Goal: Task Accomplishment & Management: Manage account settings

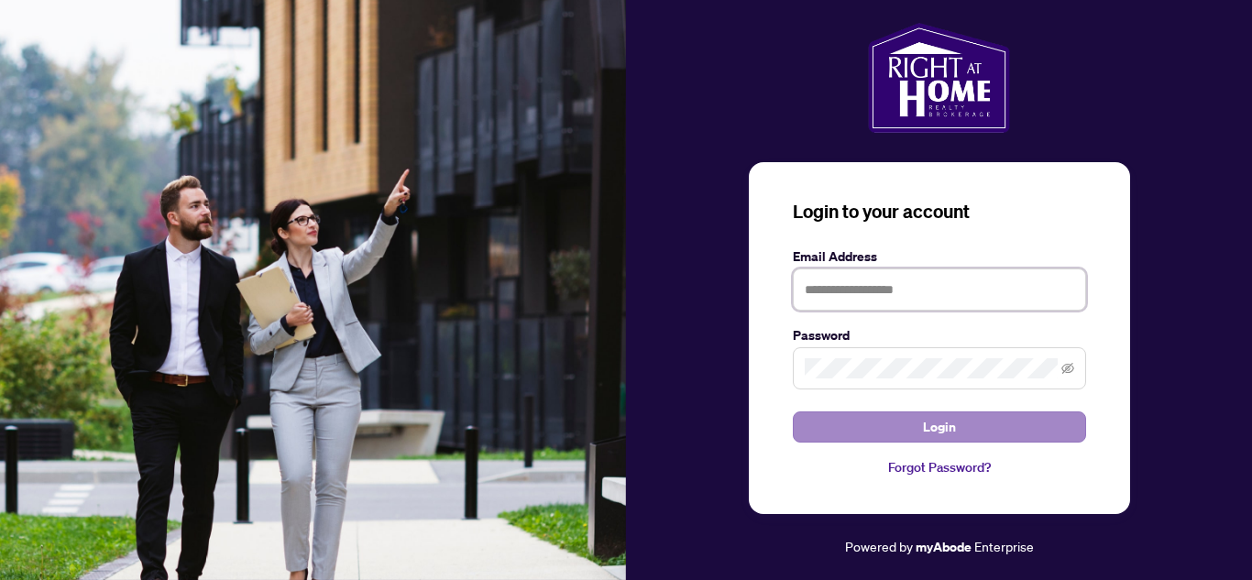
type input "**********"
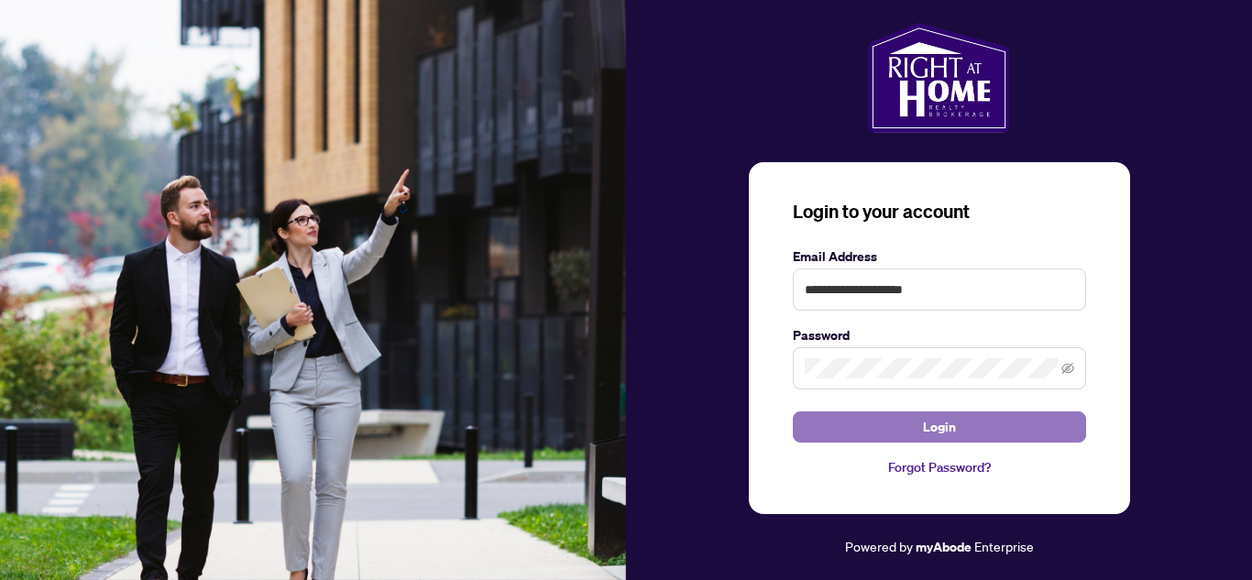
click at [963, 428] on button "Login" at bounding box center [939, 427] width 293 height 31
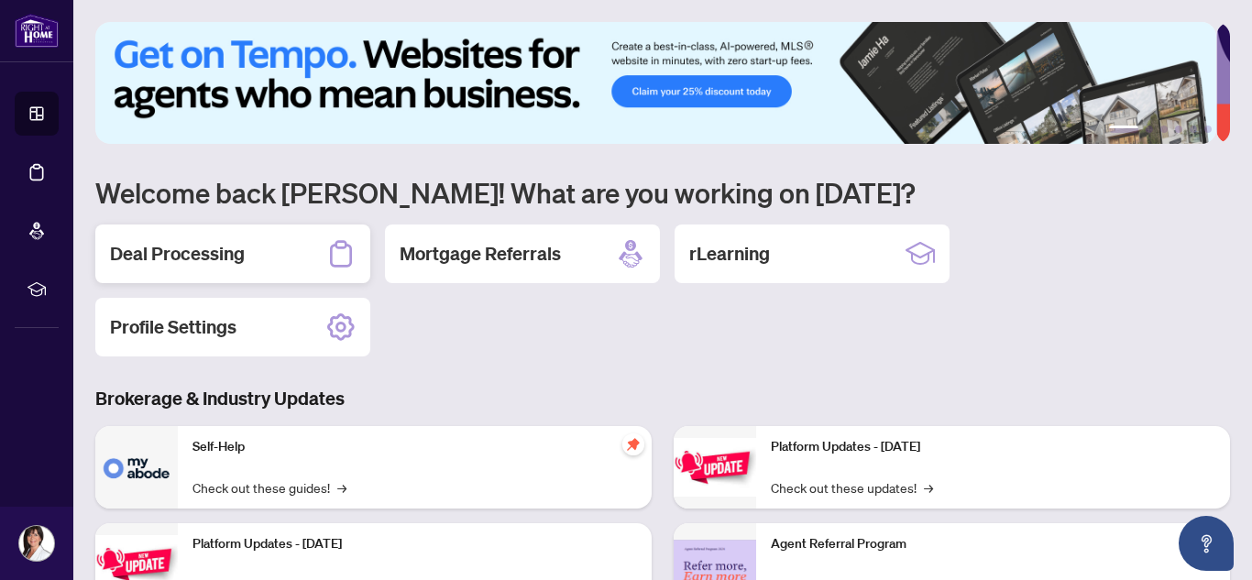
click at [227, 254] on h2 "Deal Processing" at bounding box center [177, 254] width 135 height 26
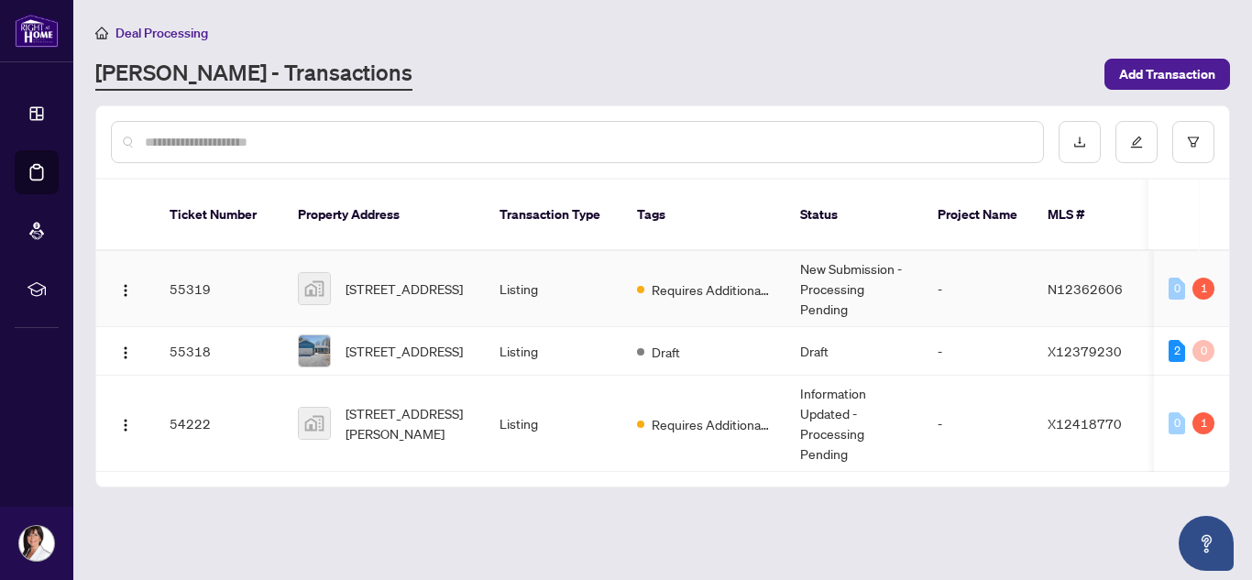
click at [397, 279] on span "[STREET_ADDRESS]" at bounding box center [404, 289] width 117 height 20
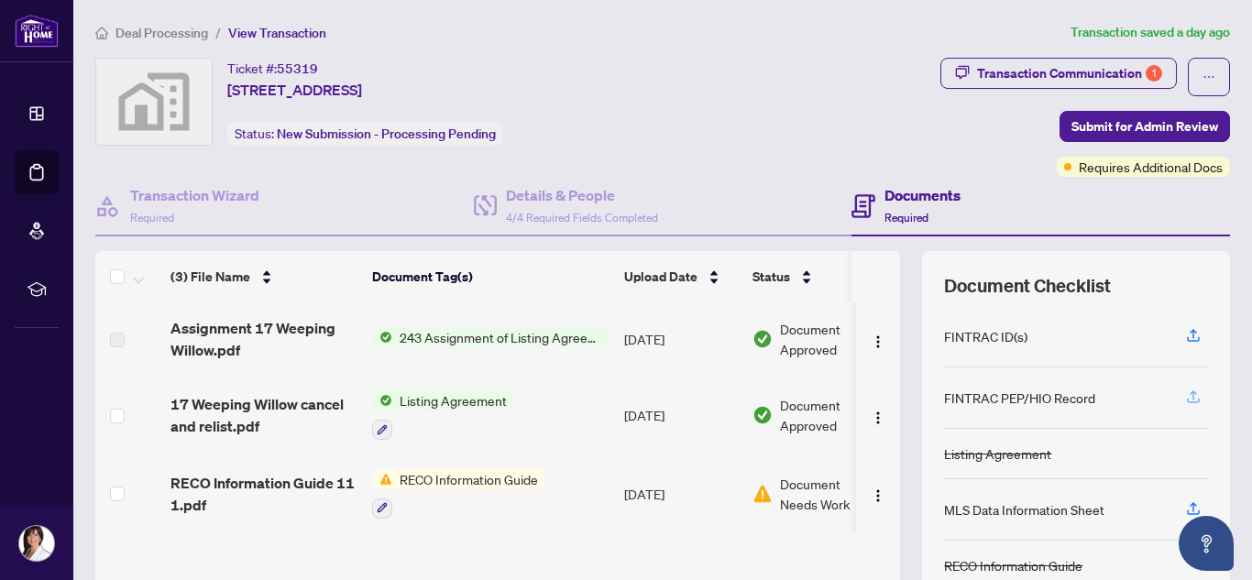
click at [1185, 397] on icon "button" at bounding box center [1193, 397] width 17 height 17
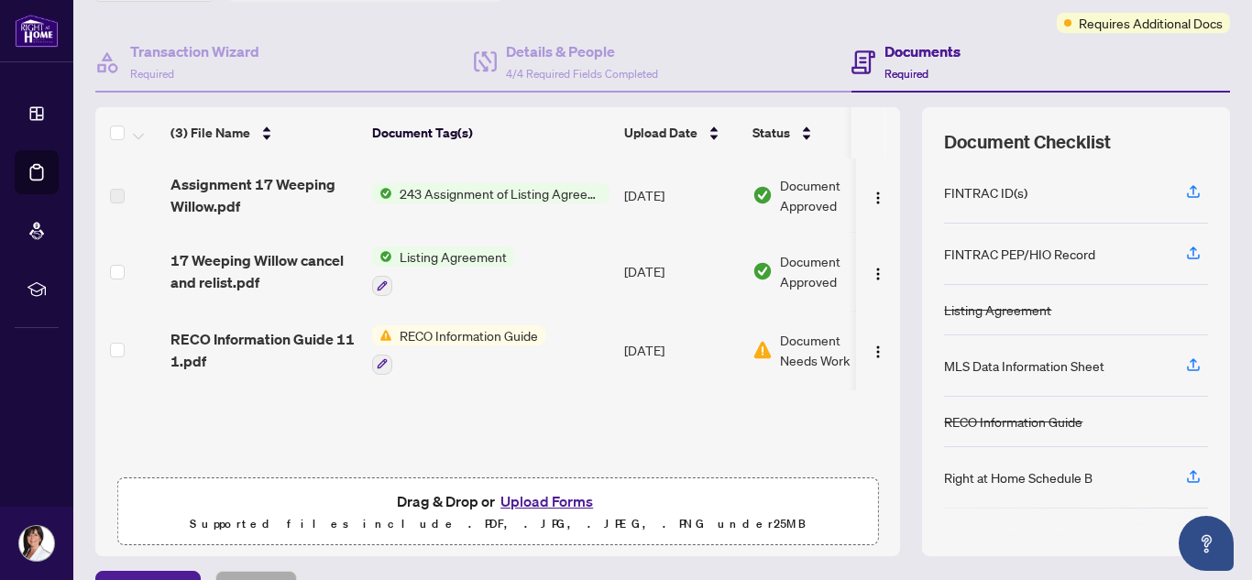
scroll to position [170, 0]
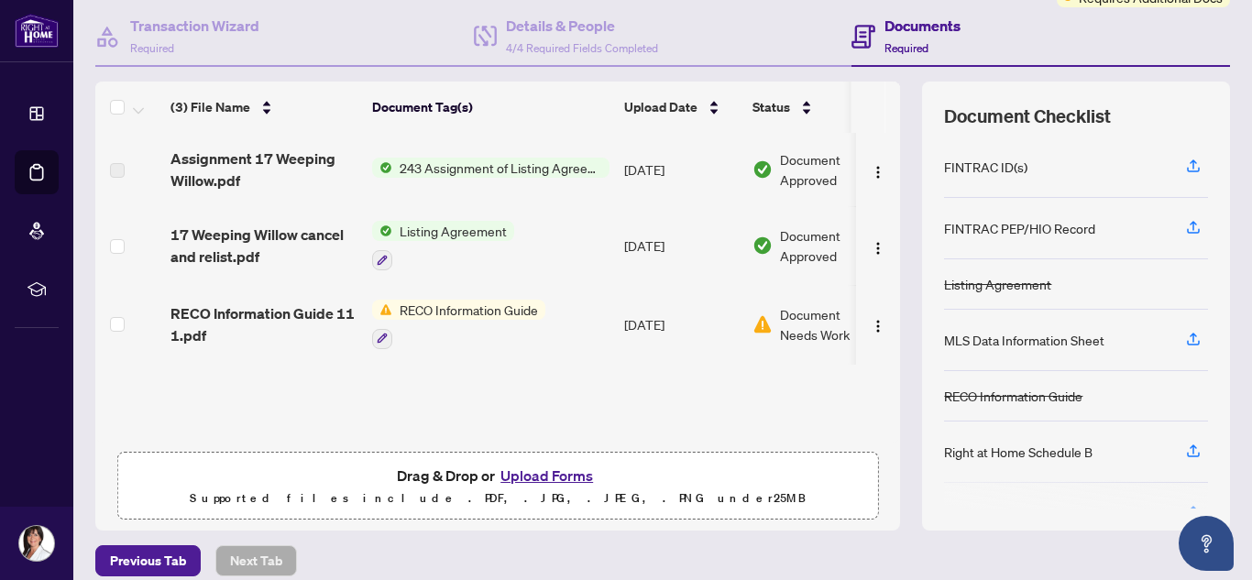
click at [526, 467] on button "Upload Forms" at bounding box center [547, 476] width 104 height 24
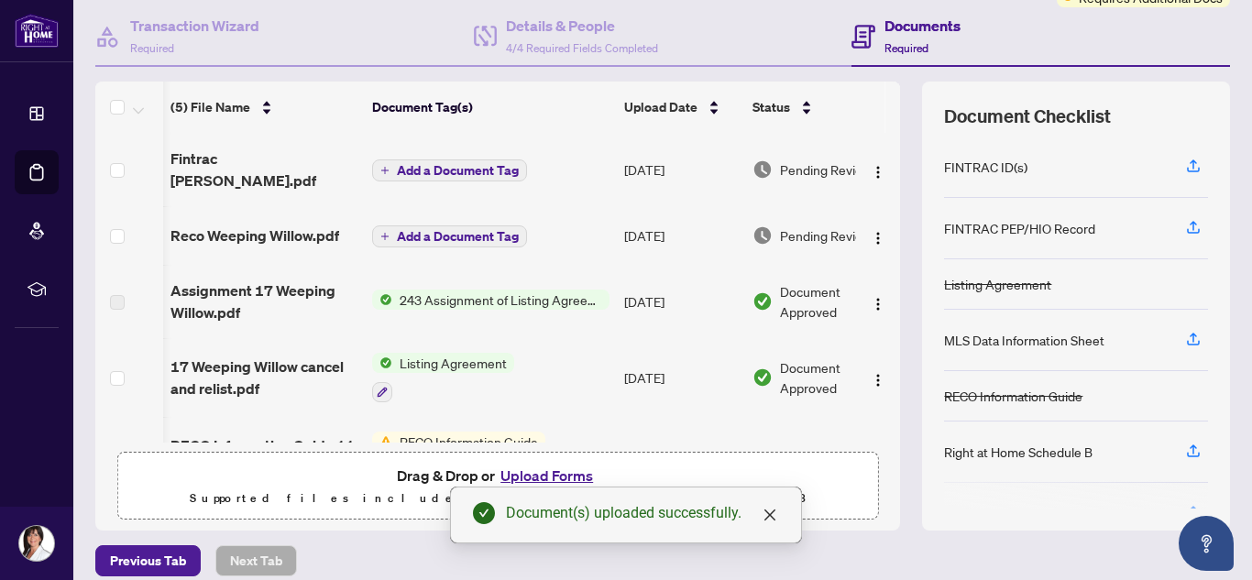
scroll to position [0, 63]
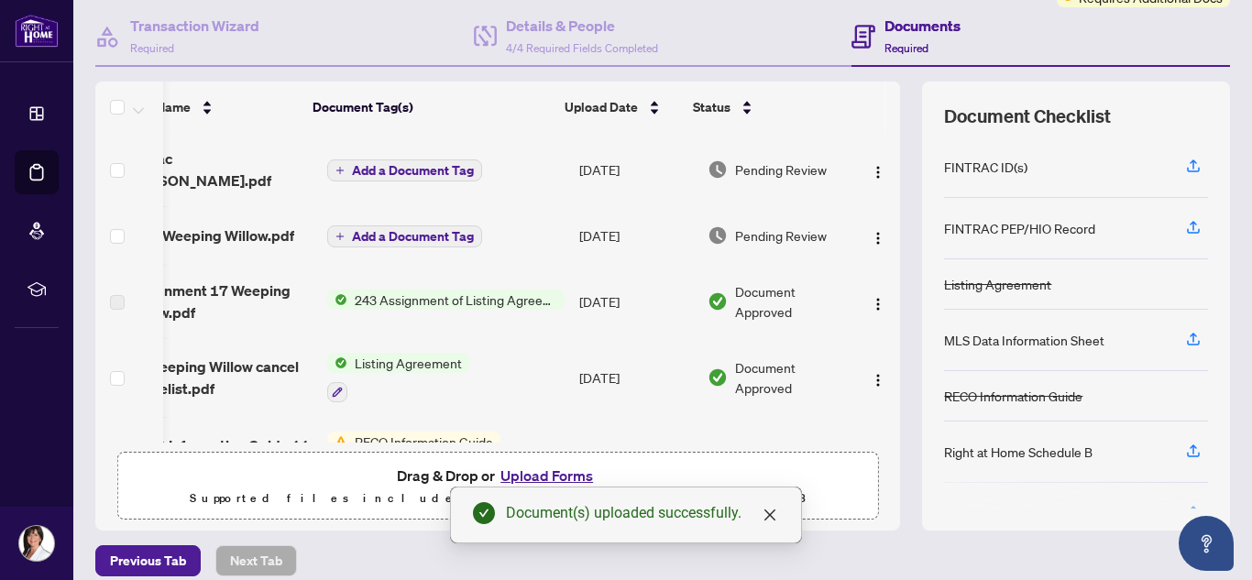
drag, startPoint x: 881, startPoint y: 201, endPoint x: 872, endPoint y: 200, distance: 9.2
click at [872, 206] on td at bounding box center [878, 235] width 44 height 59
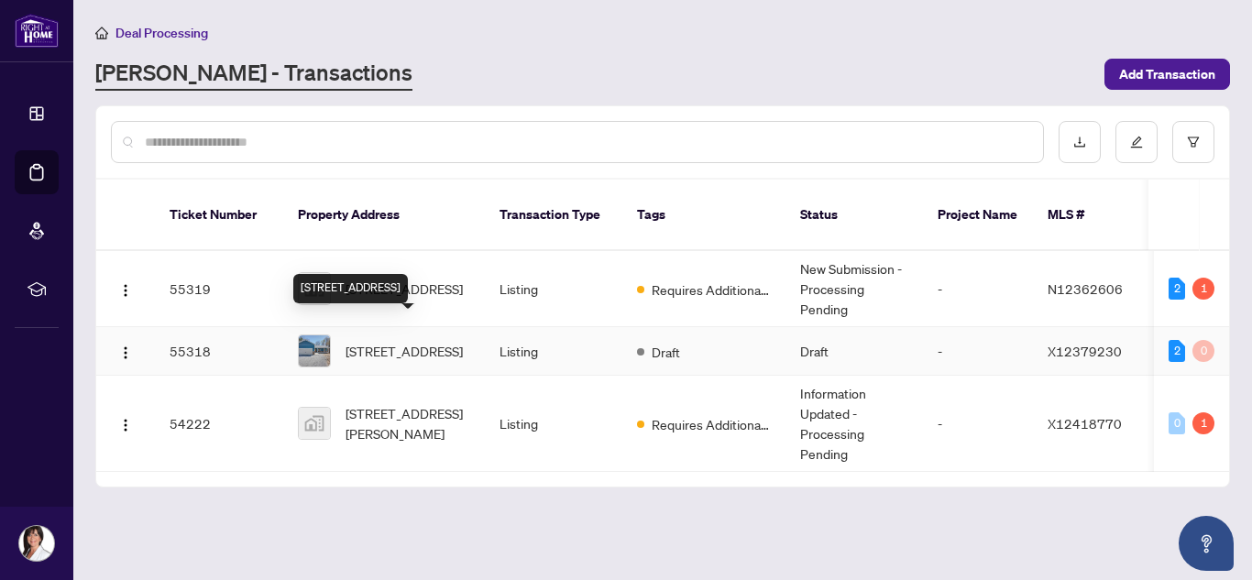
click at [377, 341] on span "[STREET_ADDRESS]" at bounding box center [404, 351] width 117 height 20
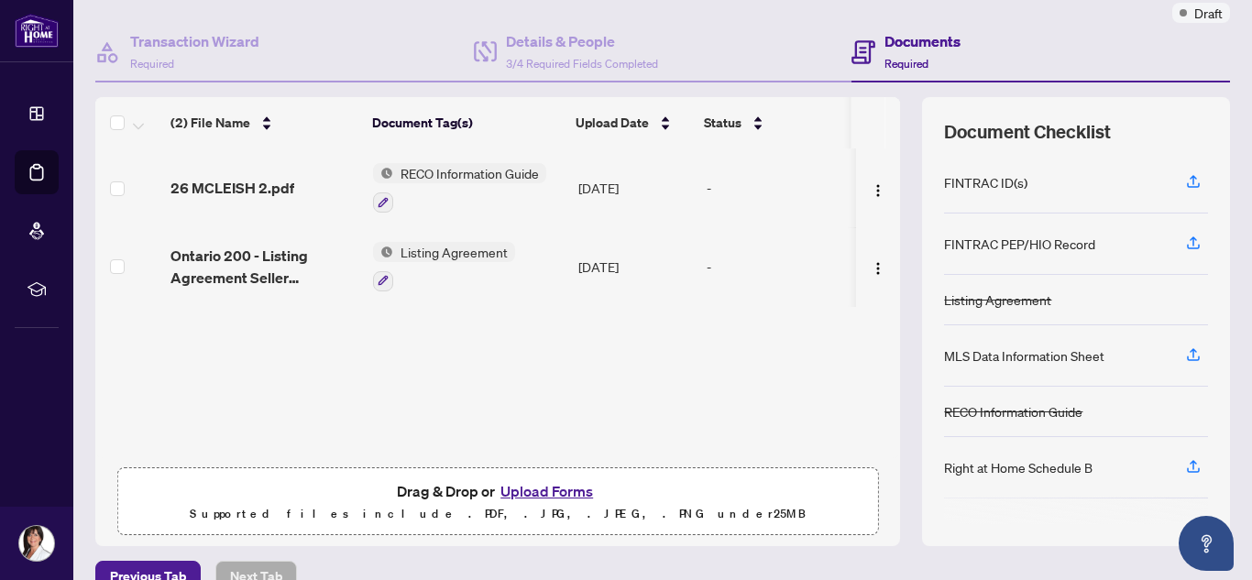
scroll to position [188, 0]
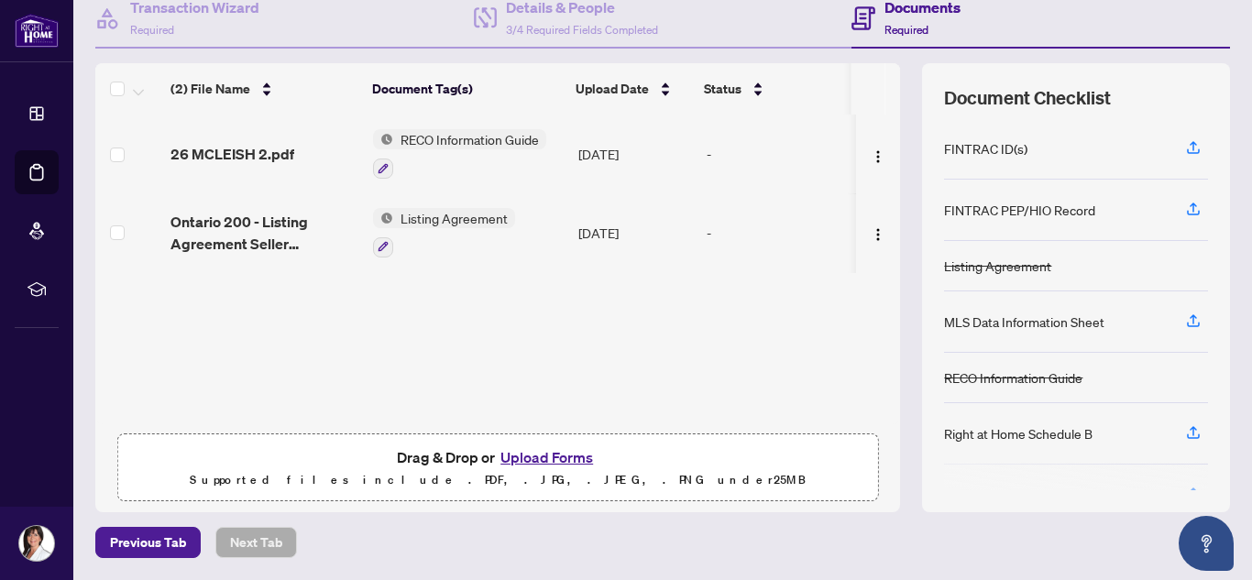
click at [524, 463] on button "Upload Forms" at bounding box center [547, 458] width 104 height 24
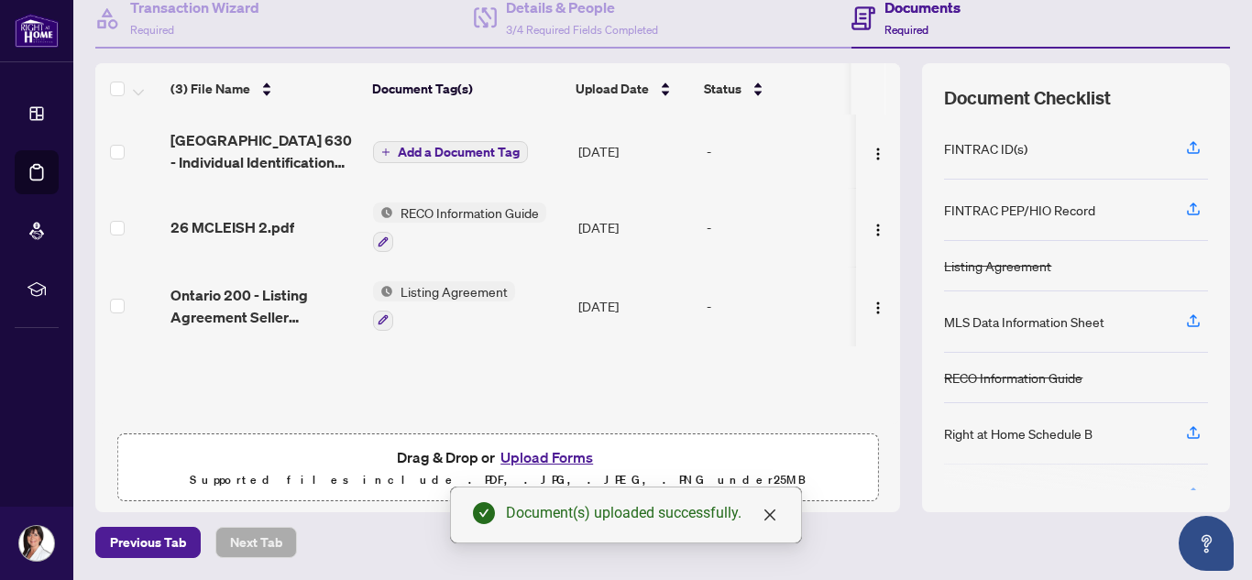
click at [455, 324] on div at bounding box center [444, 320] width 142 height 22
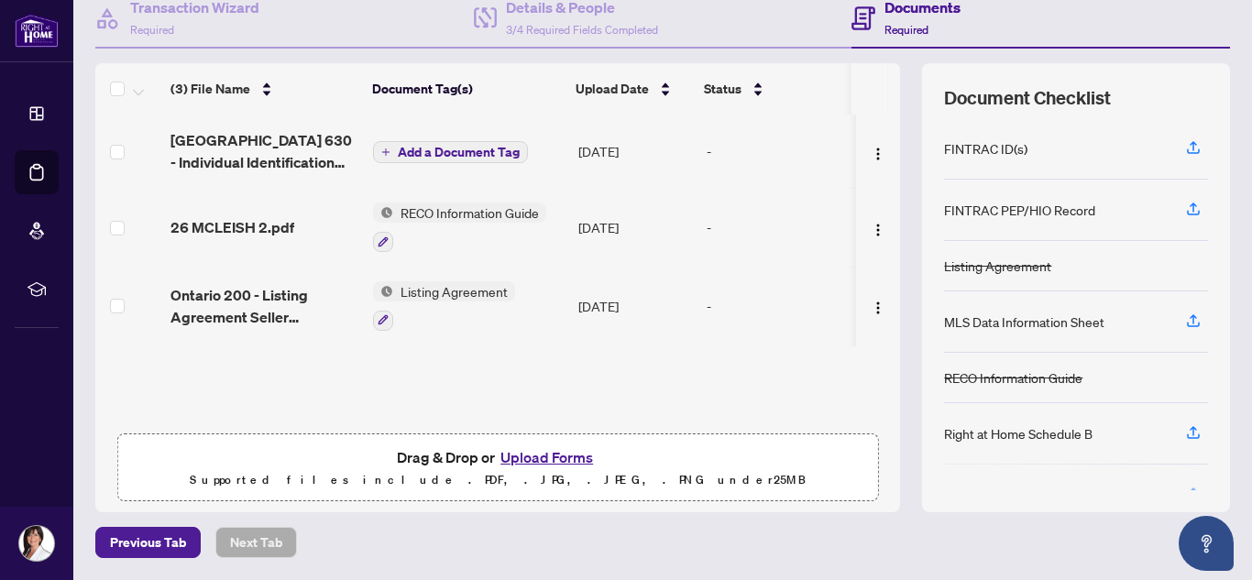
scroll to position [0, 0]
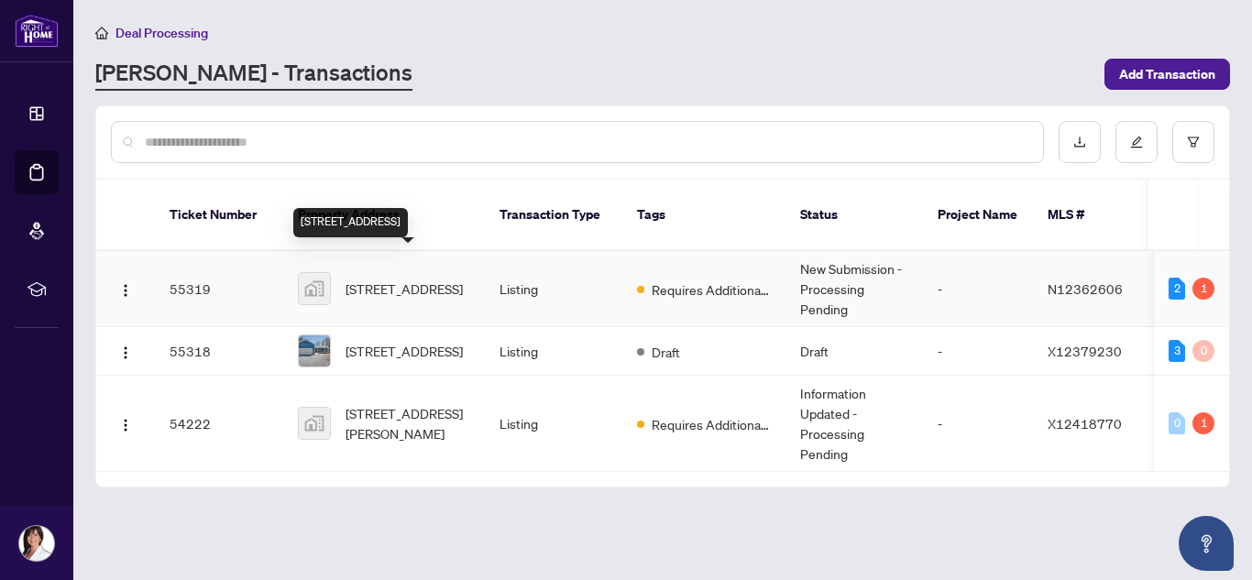
click at [406, 279] on span "[STREET_ADDRESS]" at bounding box center [404, 289] width 117 height 20
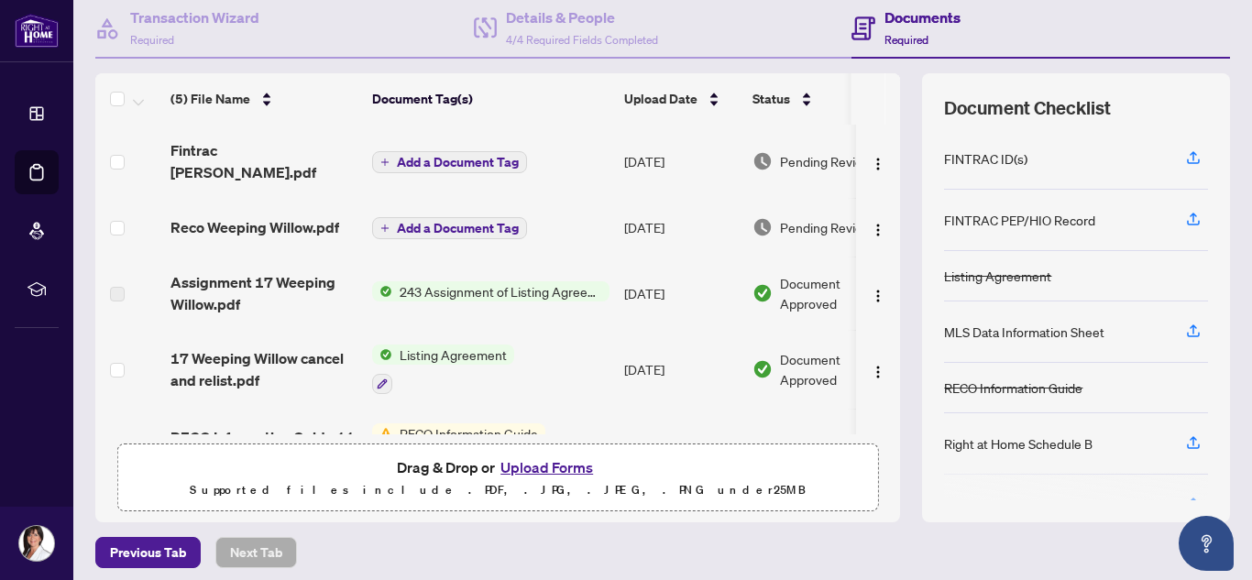
scroll to position [188, 0]
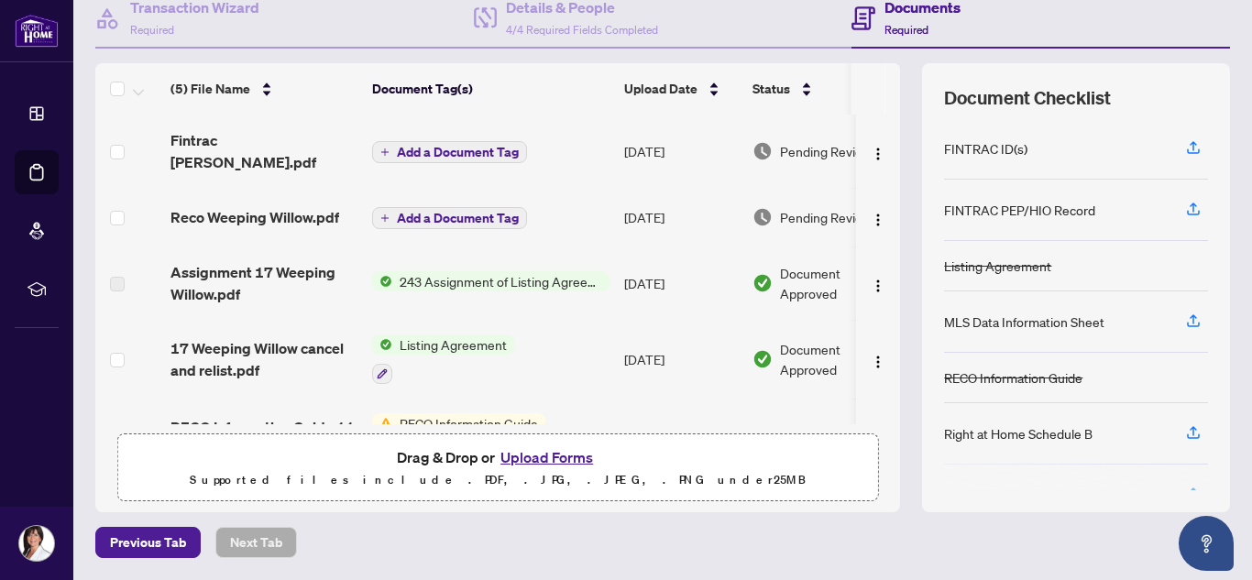
click at [573, 454] on button "Upload Forms" at bounding box center [547, 458] width 104 height 24
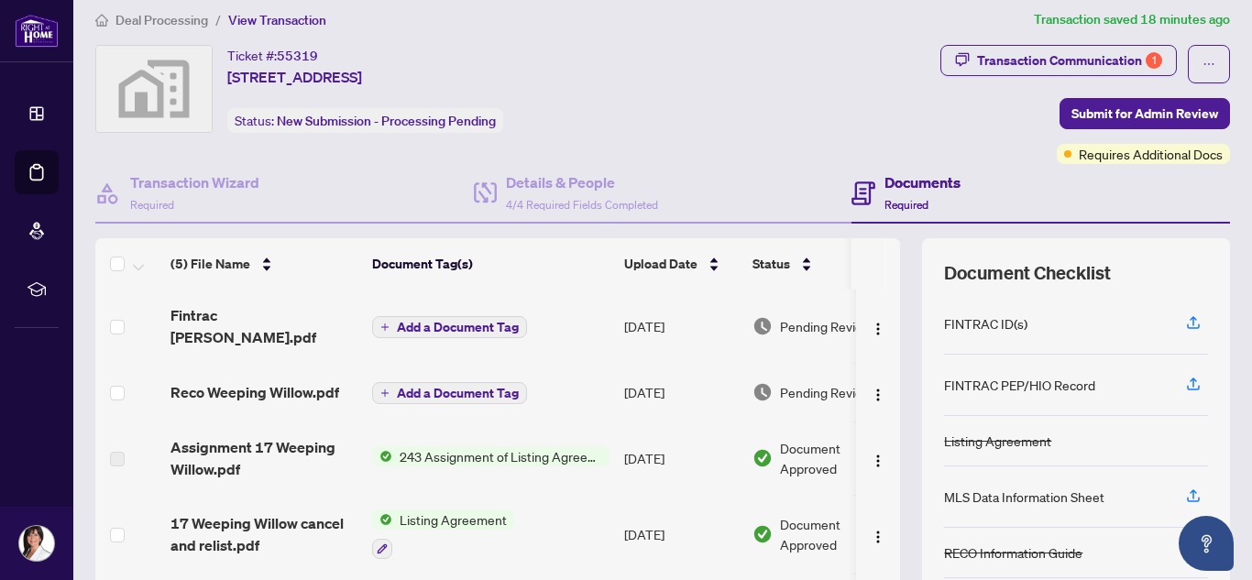
scroll to position [0, 0]
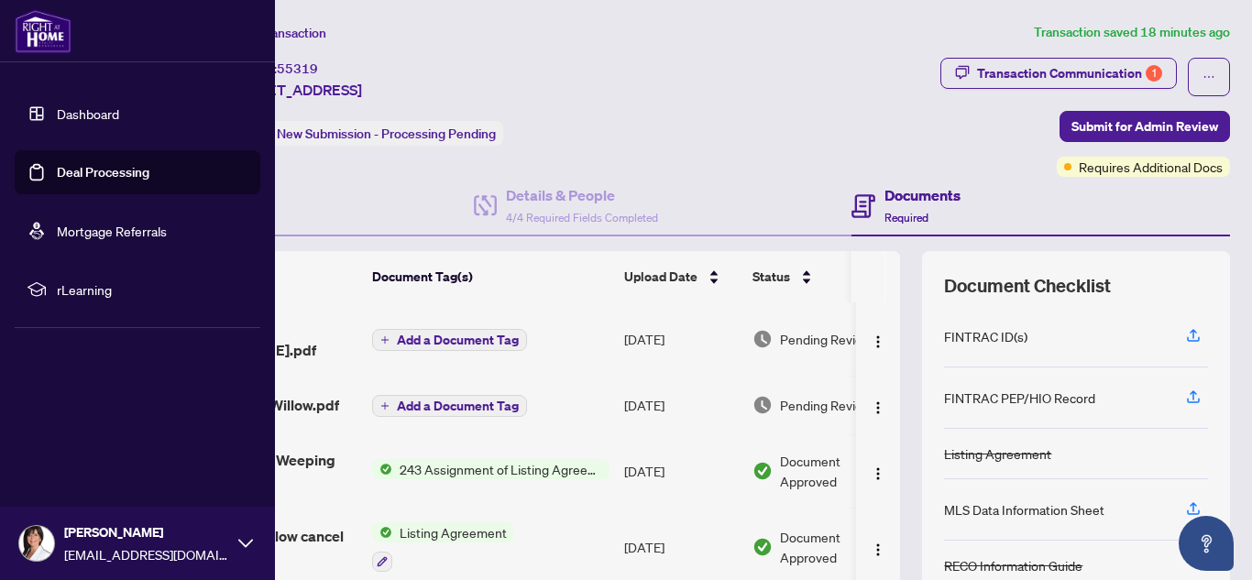
click at [57, 115] on link "Dashboard" at bounding box center [88, 113] width 62 height 17
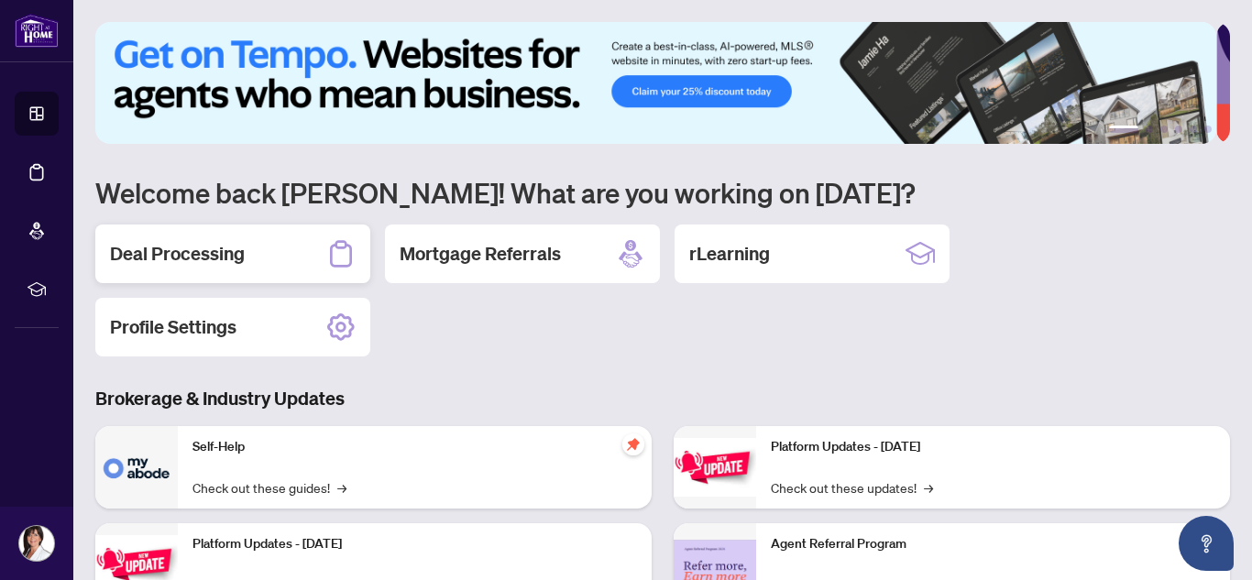
click at [215, 261] on h2 "Deal Processing" at bounding box center [177, 254] width 135 height 26
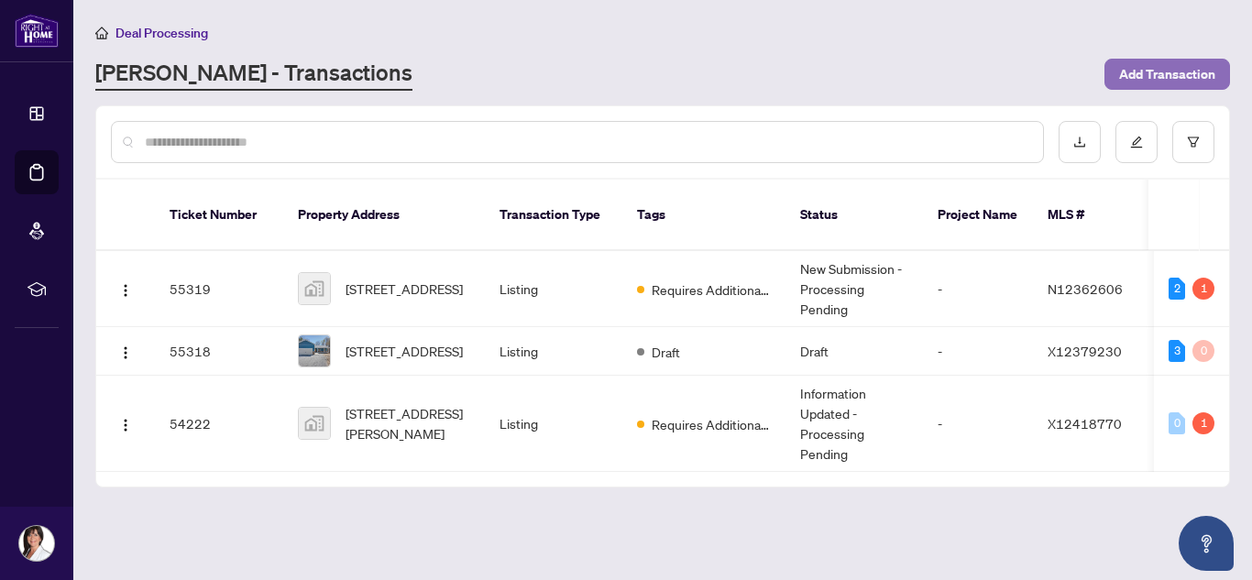
click at [1168, 71] on span "Add Transaction" at bounding box center [1167, 74] width 96 height 29
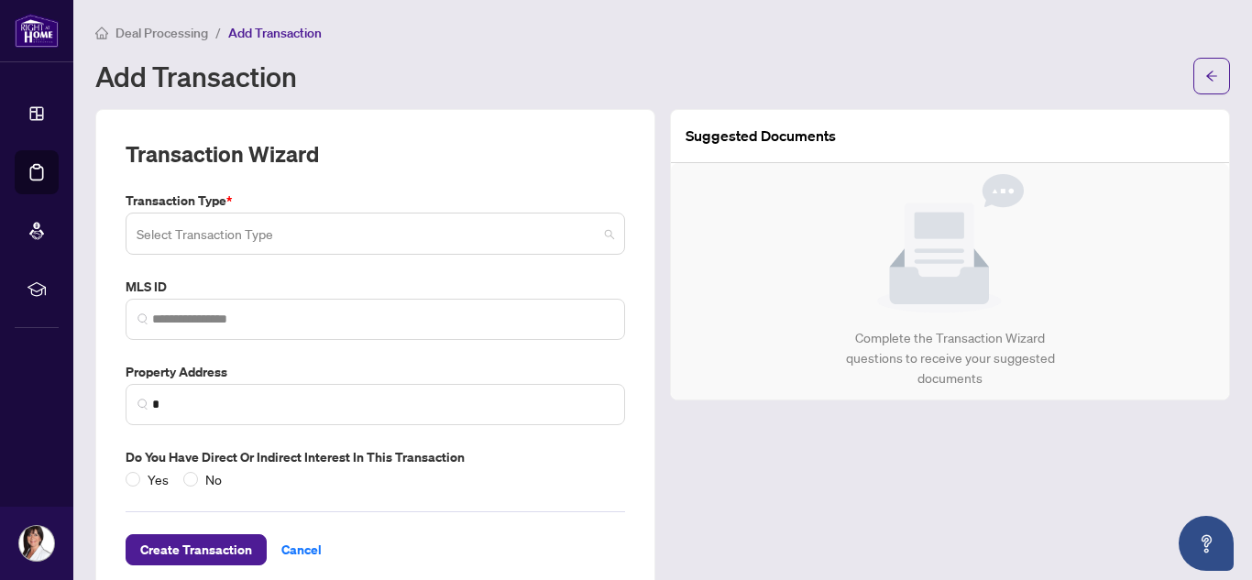
click at [601, 239] on span at bounding box center [376, 233] width 478 height 35
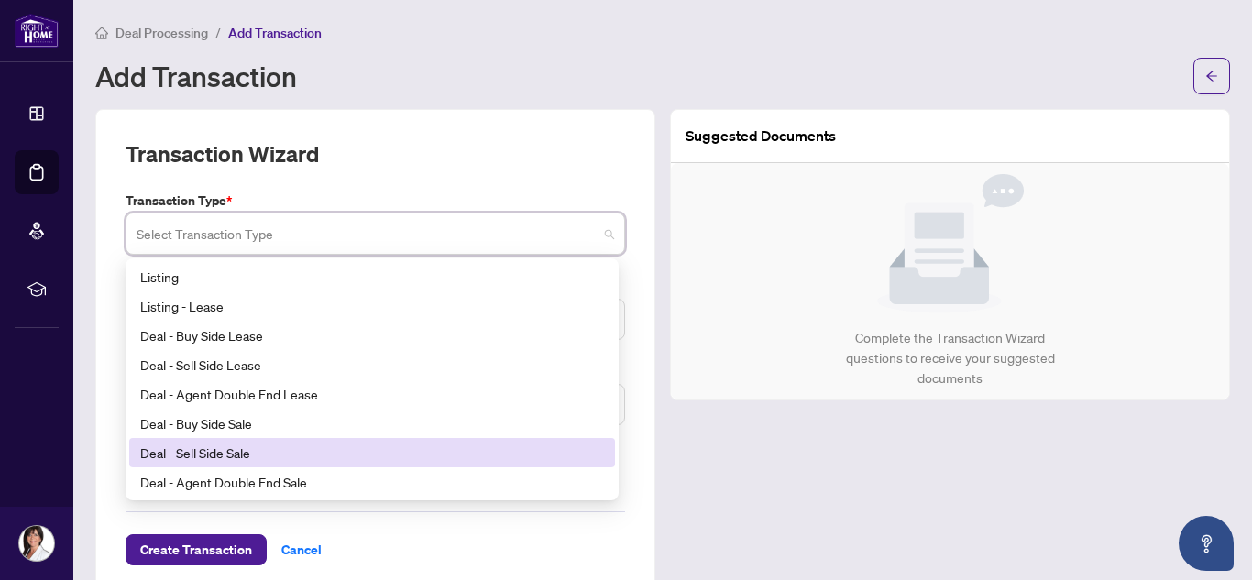
click at [458, 447] on div "Deal - Sell Side Sale" at bounding box center [372, 453] width 464 height 20
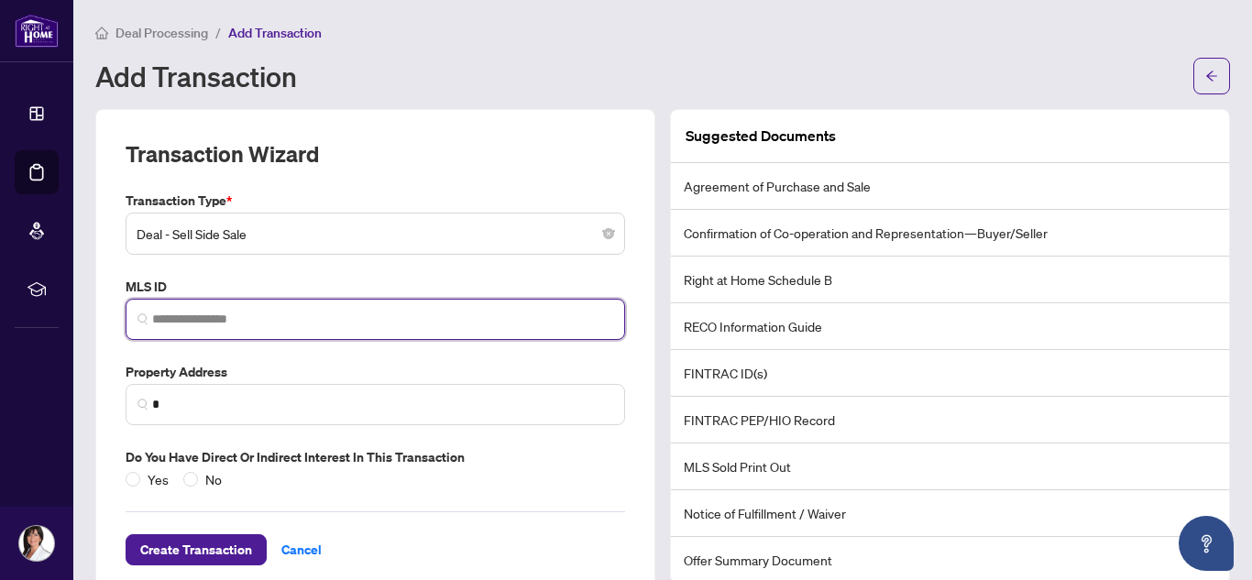
click at [291, 325] on input "search" at bounding box center [382, 319] width 461 height 19
paste input "*********"
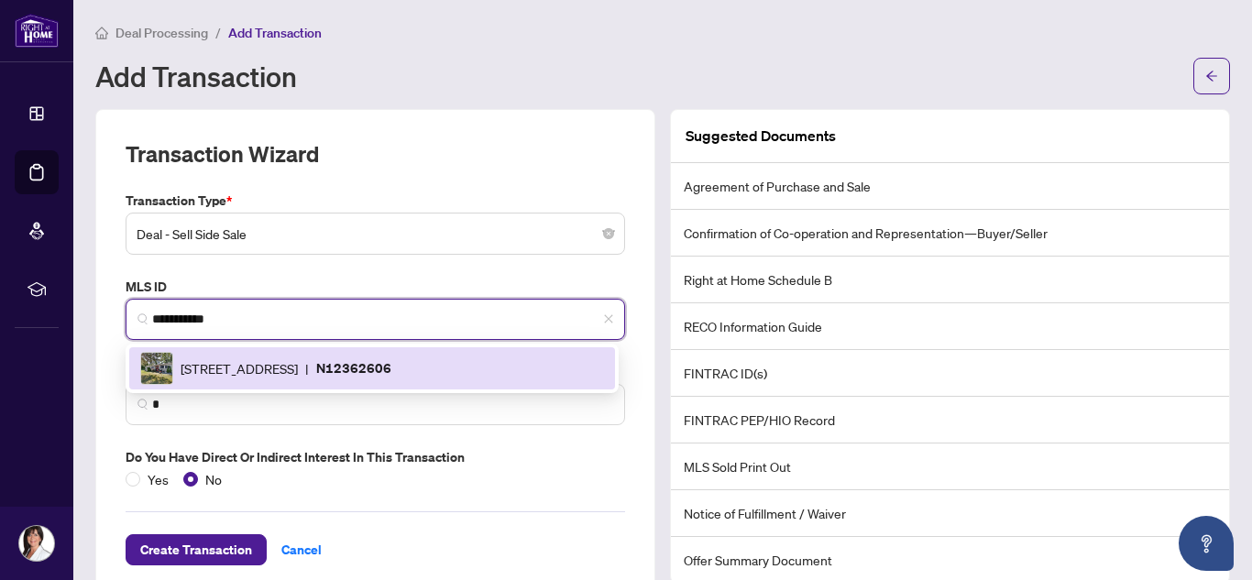
click at [337, 317] on input "*********" at bounding box center [382, 319] width 461 height 19
click at [298, 366] on span "[STREET_ADDRESS]" at bounding box center [239, 368] width 117 height 20
type input "*********"
type input "**********"
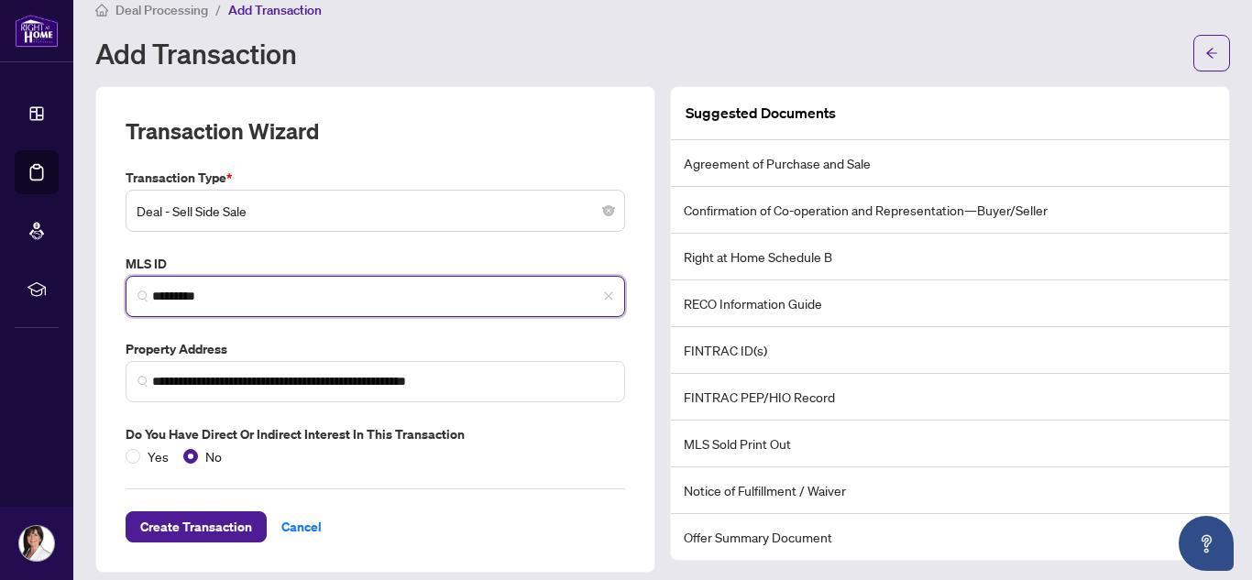
scroll to position [38, 0]
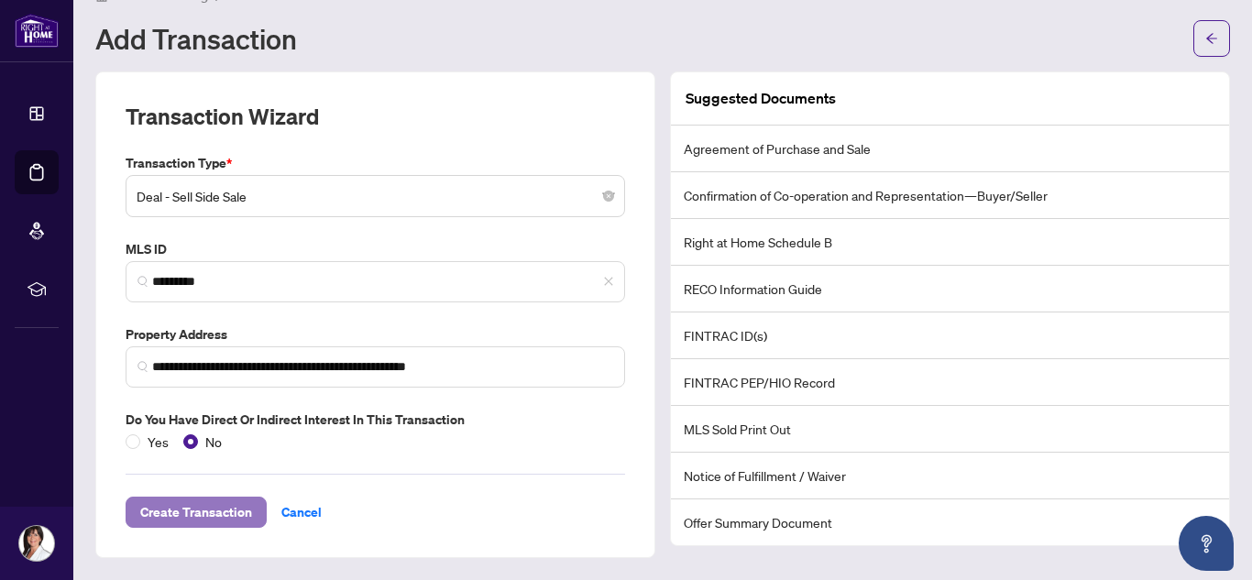
click at [201, 512] on span "Create Transaction" at bounding box center [196, 512] width 112 height 29
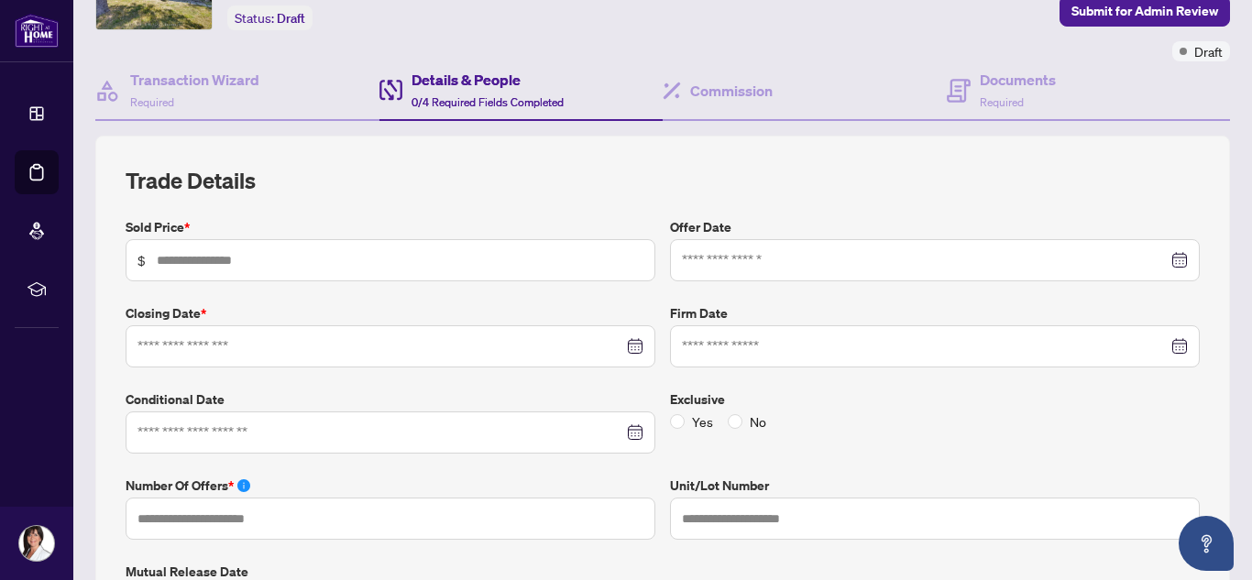
scroll to position [108, 0]
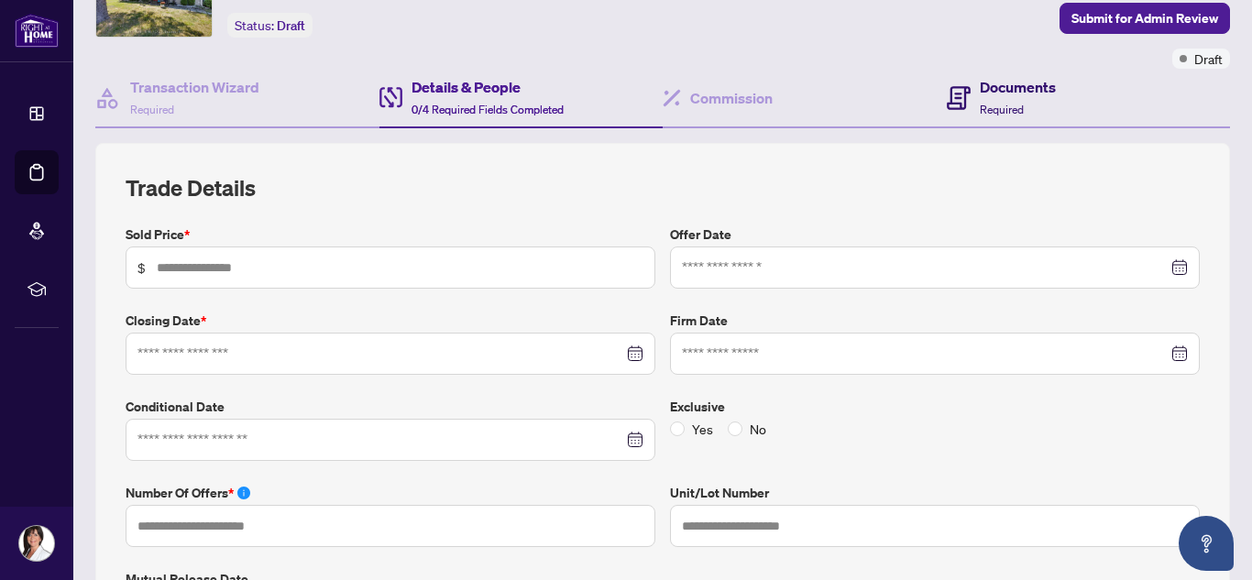
click at [980, 94] on h4 "Documents" at bounding box center [1018, 87] width 76 height 22
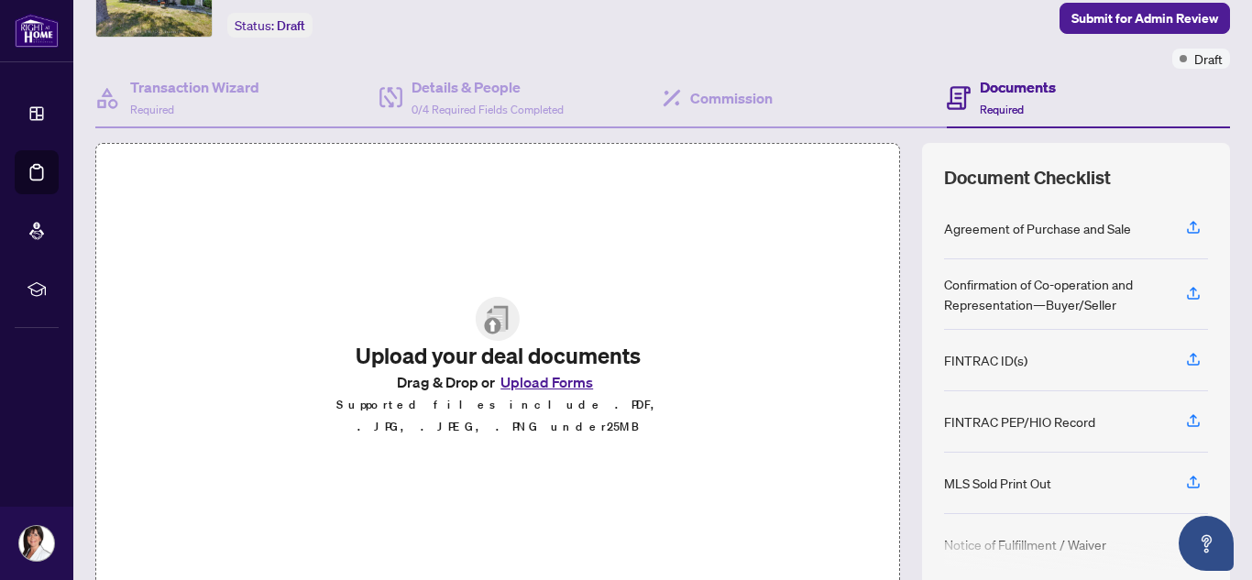
click at [528, 383] on button "Upload Forms" at bounding box center [547, 382] width 104 height 24
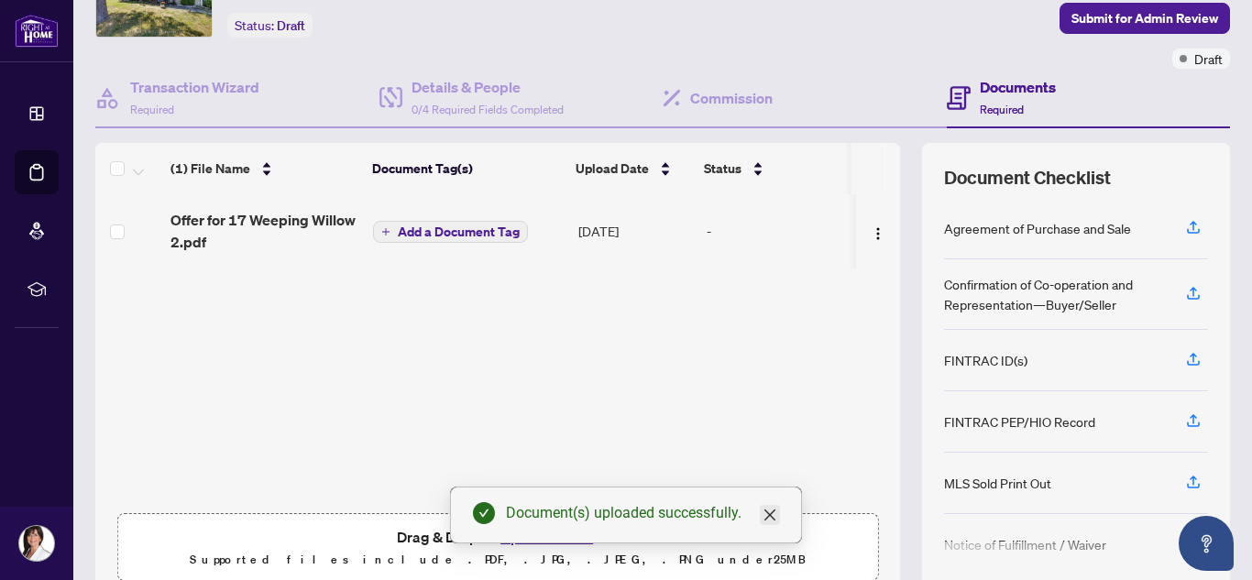
click at [774, 510] on icon "close" at bounding box center [770, 515] width 15 height 15
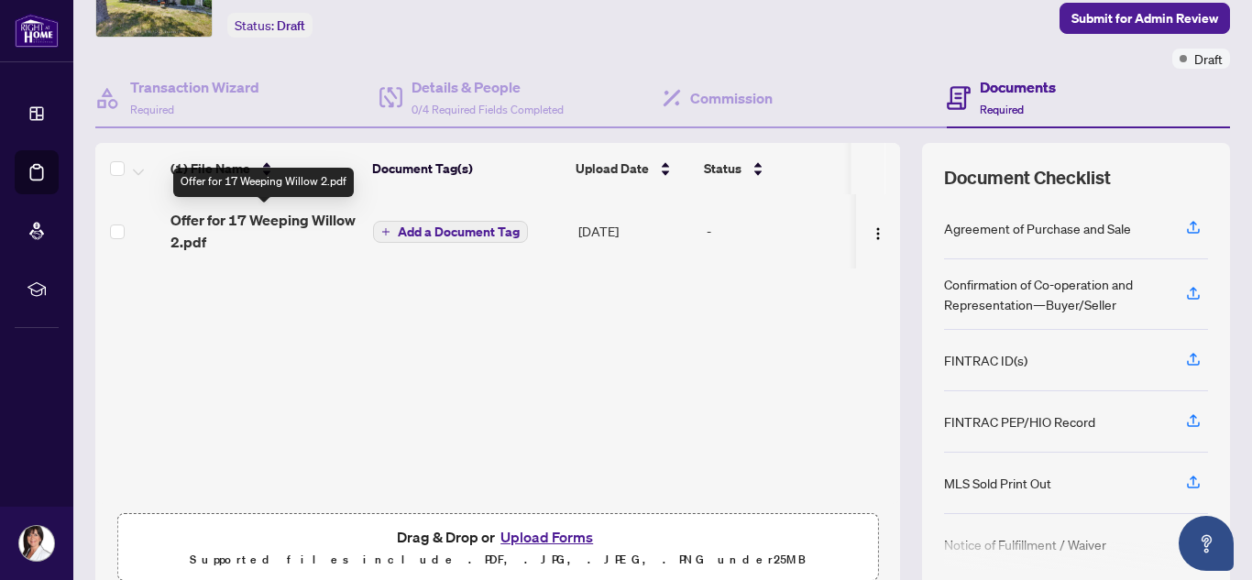
click at [202, 226] on span "Offer for 17 Weeping Willow 2.pdf" at bounding box center [265, 231] width 188 height 44
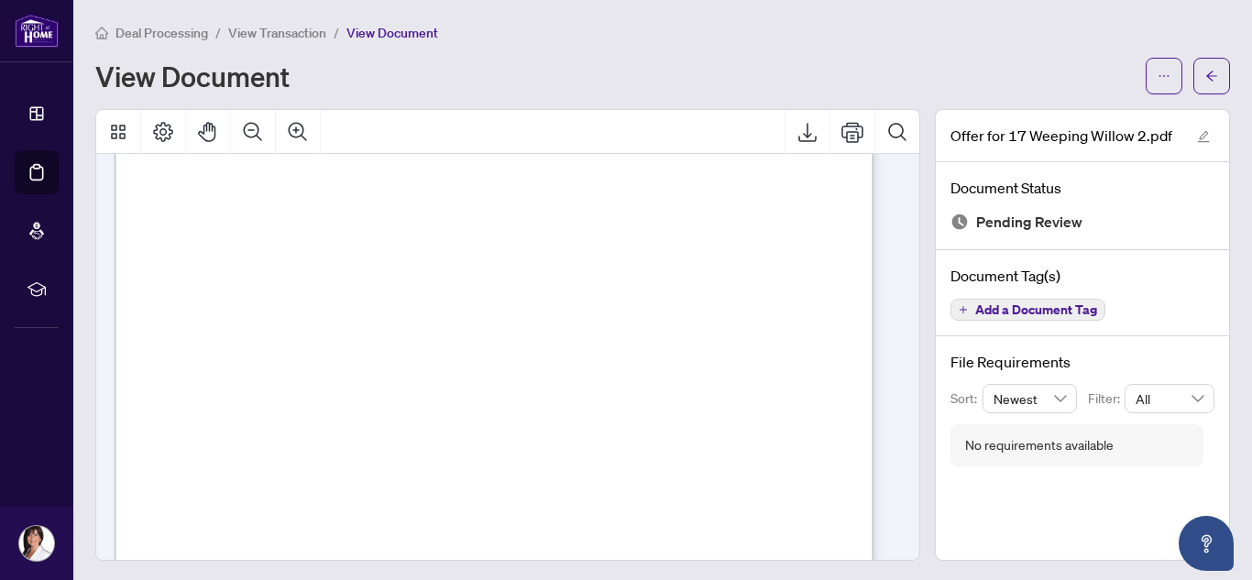
scroll to position [3, 0]
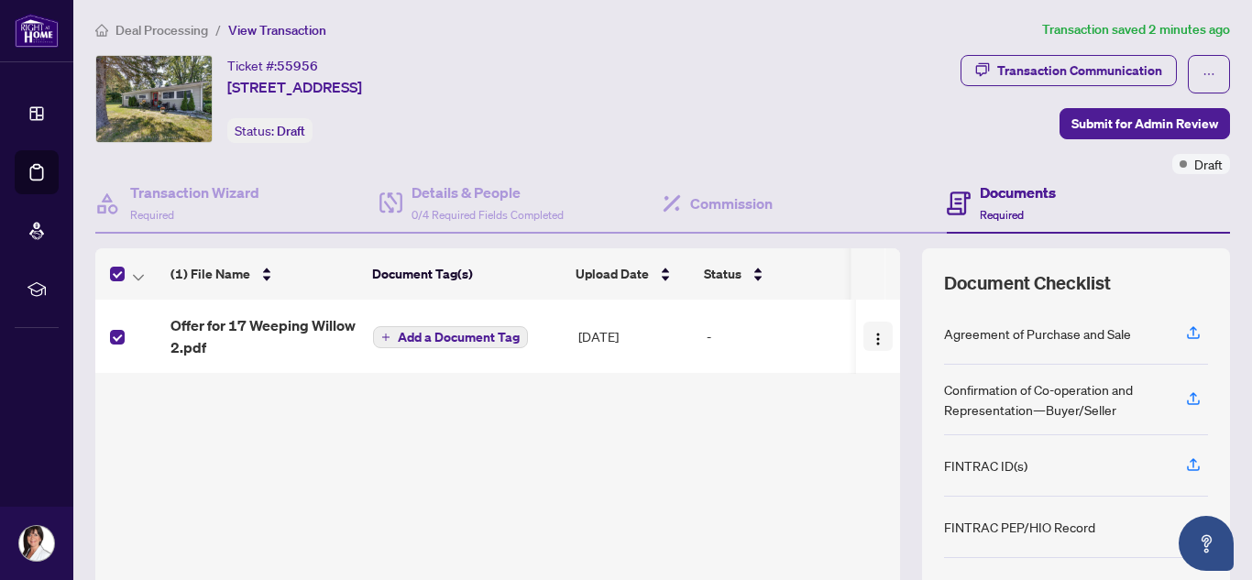
click at [871, 336] on img "button" at bounding box center [878, 339] width 15 height 15
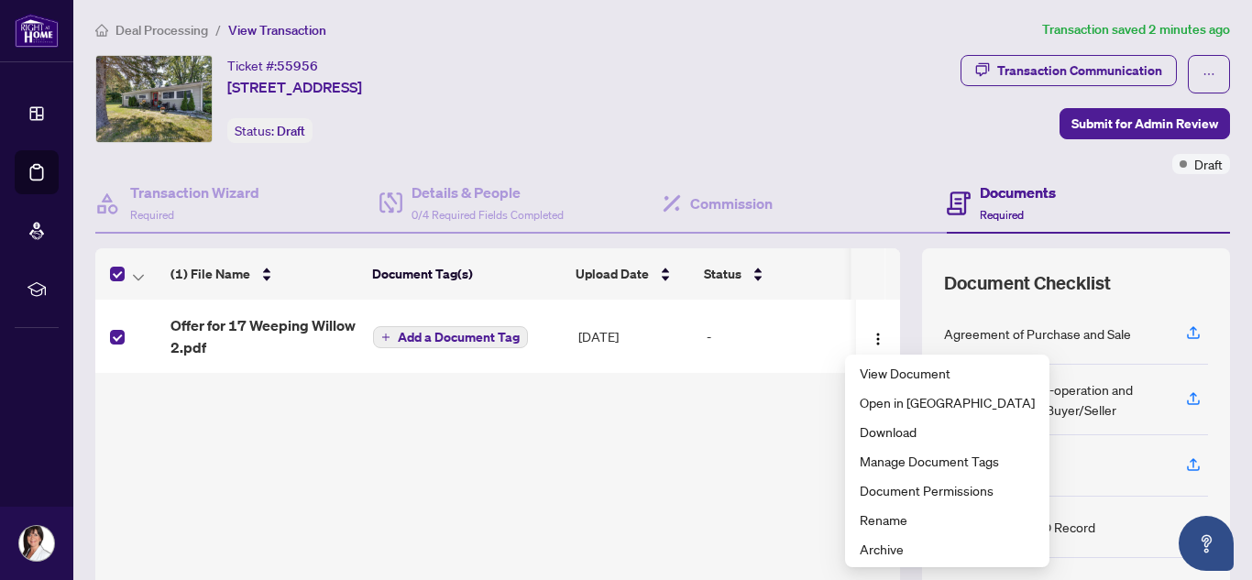
click at [776, 469] on div "(1) File Name Document Tag(s) Upload Date Status Offer for 17 Weeping Willow 2.…" at bounding box center [497, 455] width 805 height 310
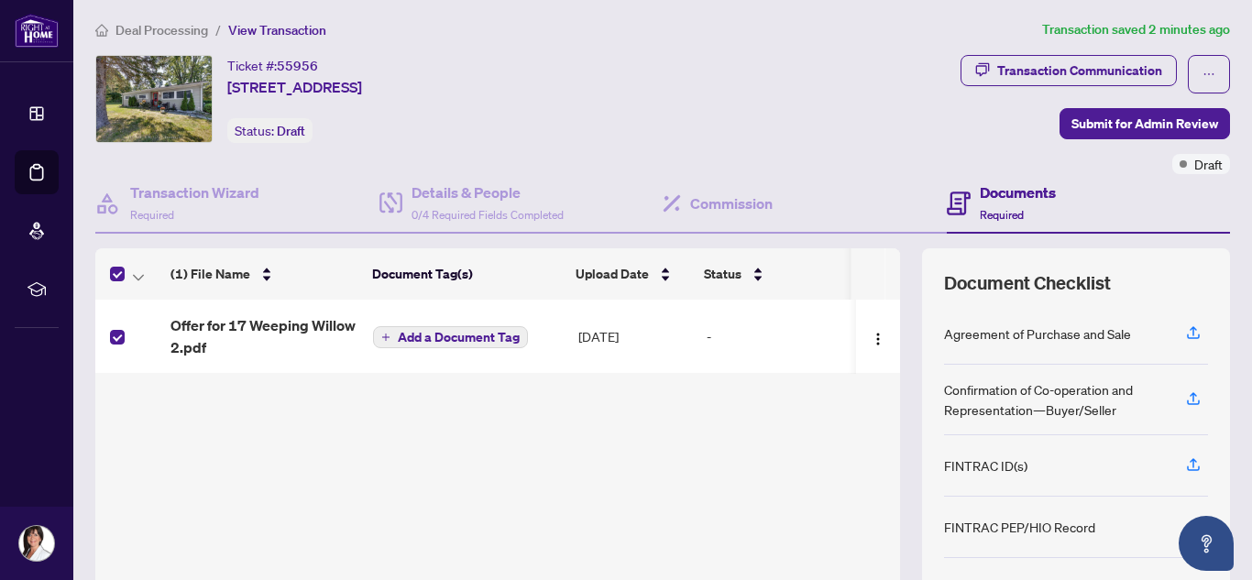
click at [109, 332] on td at bounding box center [129, 336] width 68 height 73
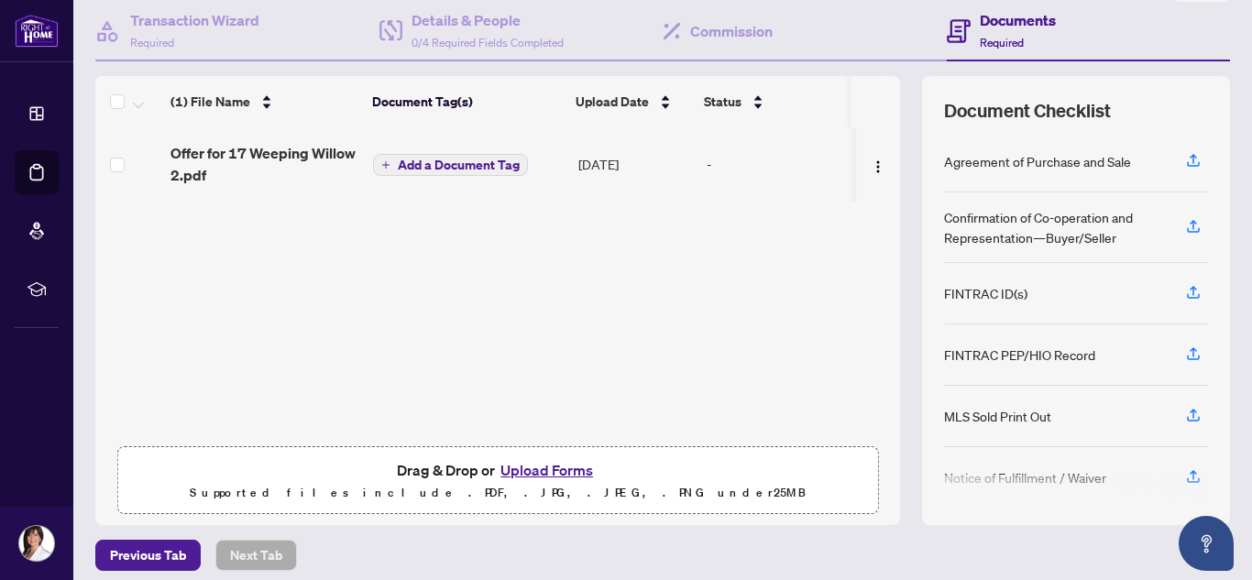
scroll to position [188, 0]
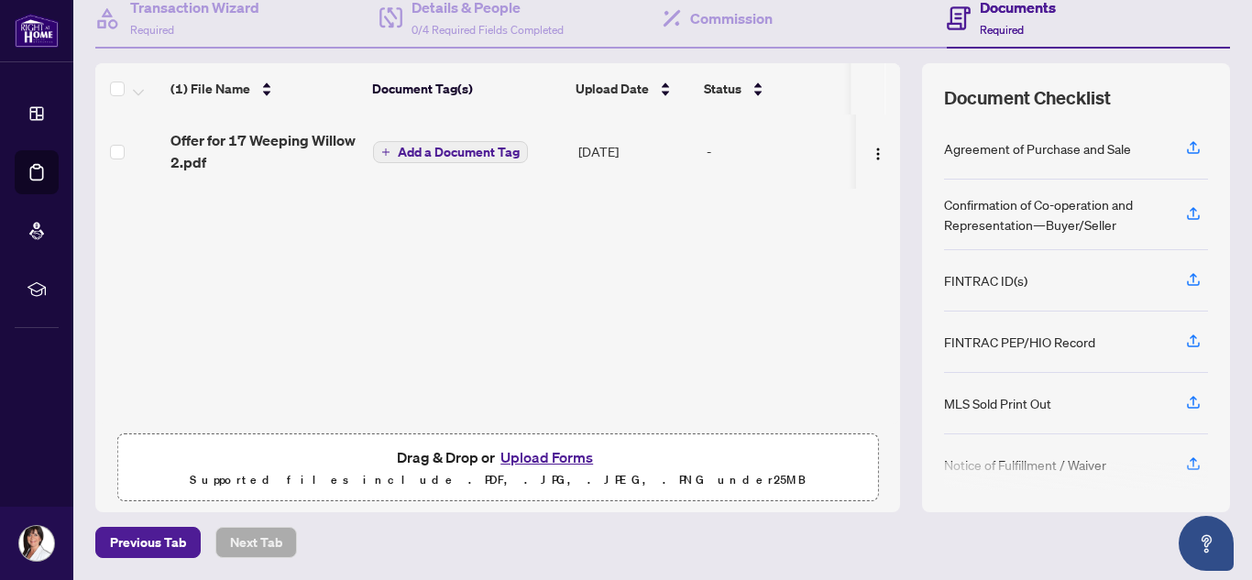
click at [557, 454] on button "Upload Forms" at bounding box center [547, 458] width 104 height 24
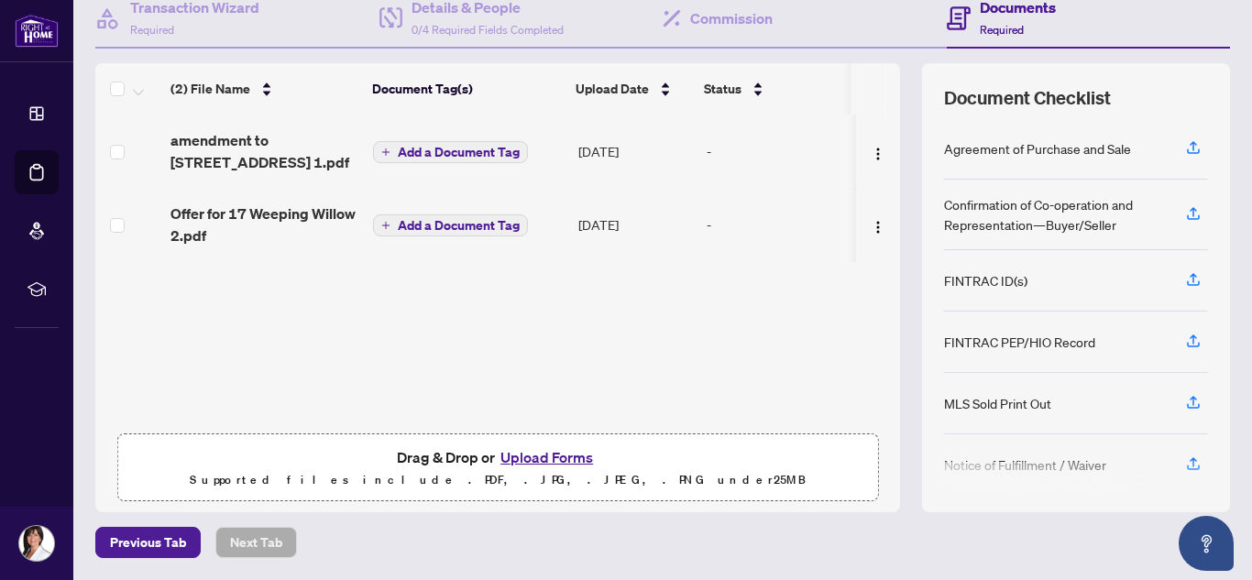
click at [579, 455] on button "Upload Forms" at bounding box center [547, 458] width 104 height 24
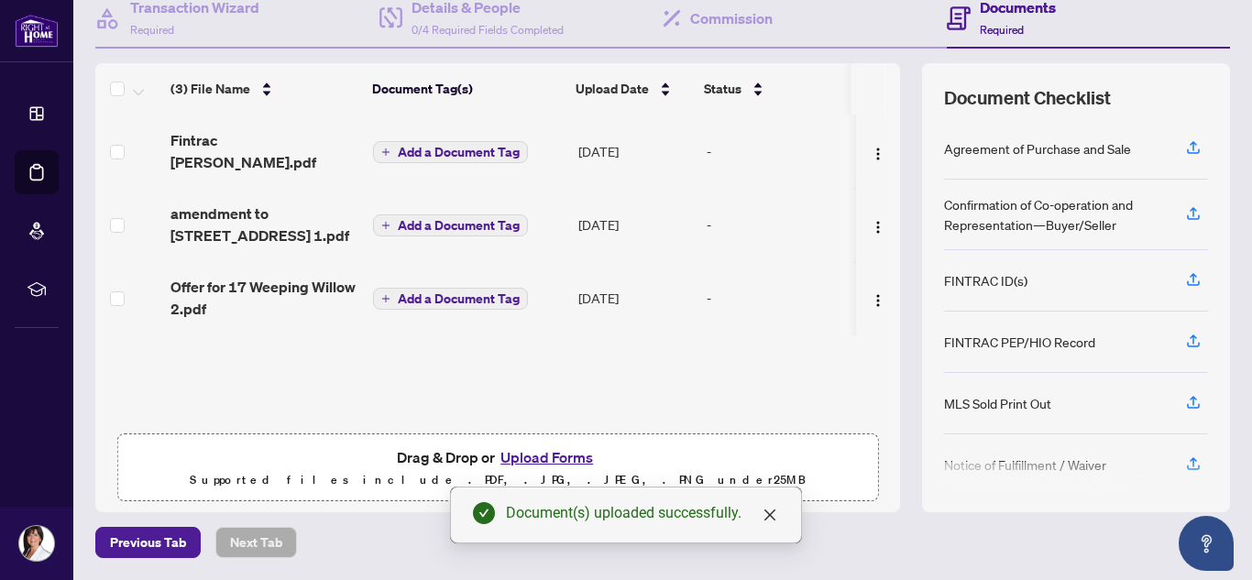
click at [547, 457] on button "Upload Forms" at bounding box center [547, 458] width 104 height 24
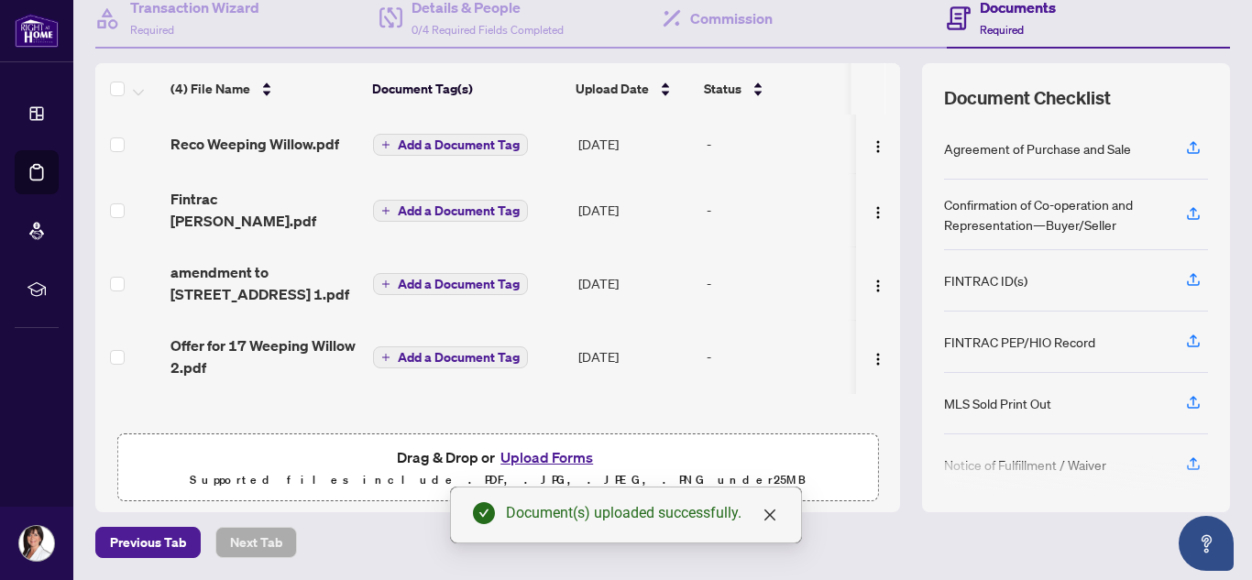
scroll to position [0, 0]
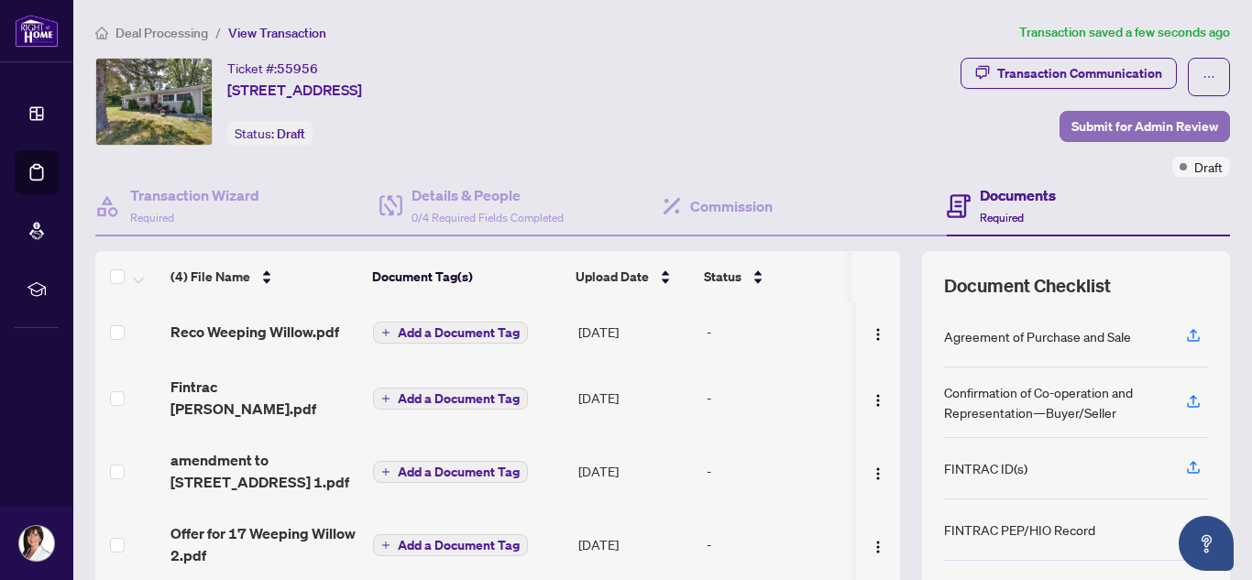
click at [1115, 133] on span "Submit for Admin Review" at bounding box center [1145, 126] width 147 height 29
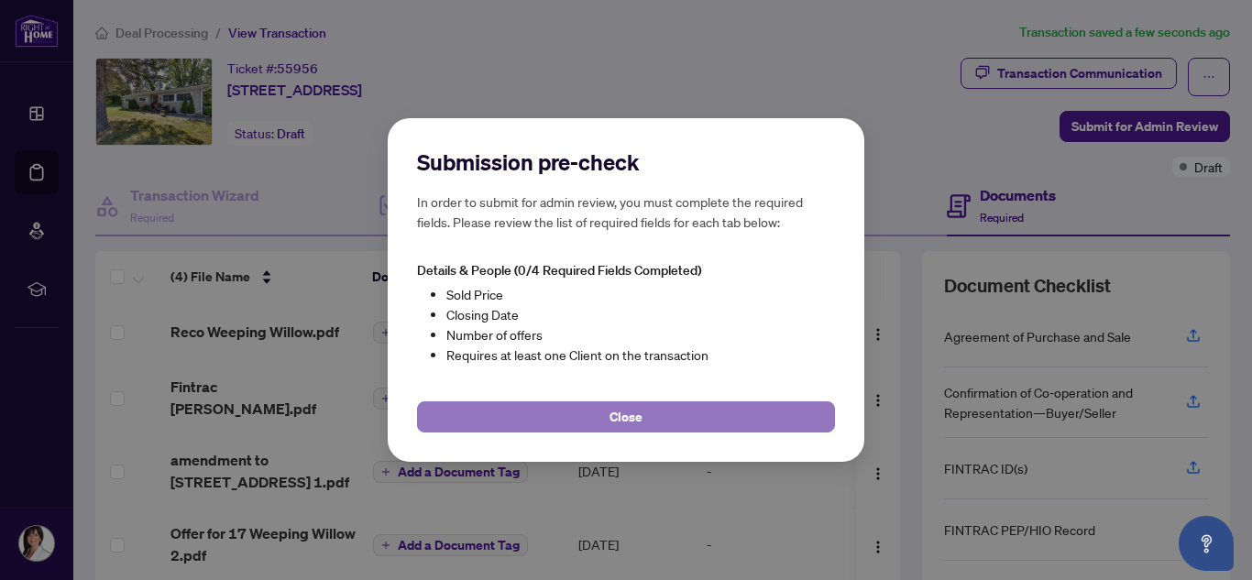
click at [682, 403] on button "Close" at bounding box center [626, 417] width 418 height 31
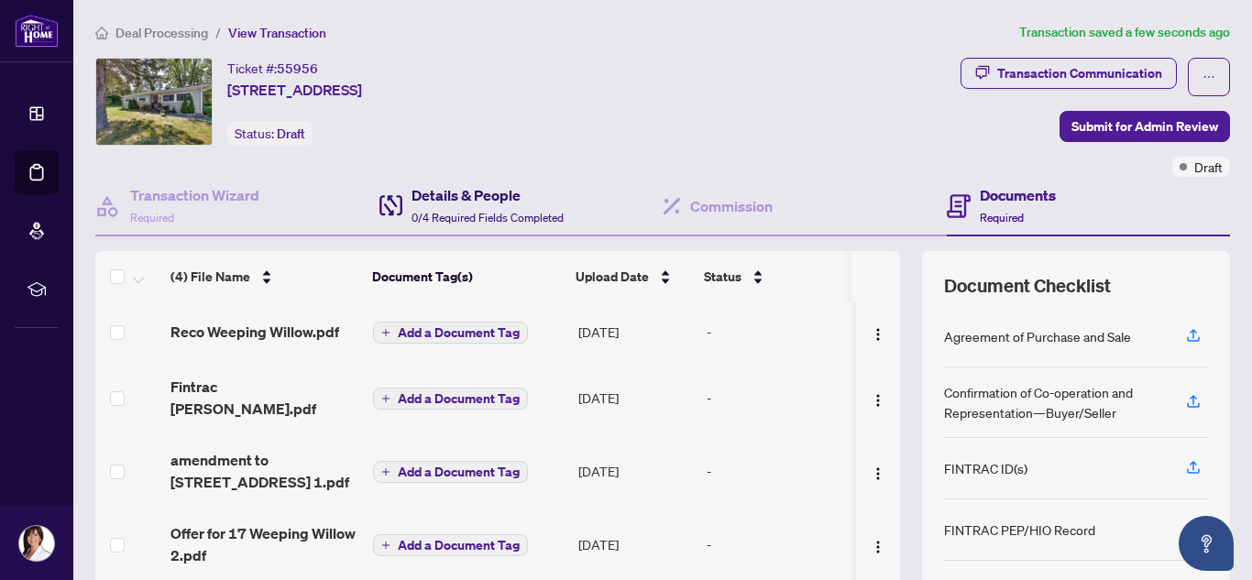
click at [457, 193] on h4 "Details & People" at bounding box center [488, 195] width 152 height 22
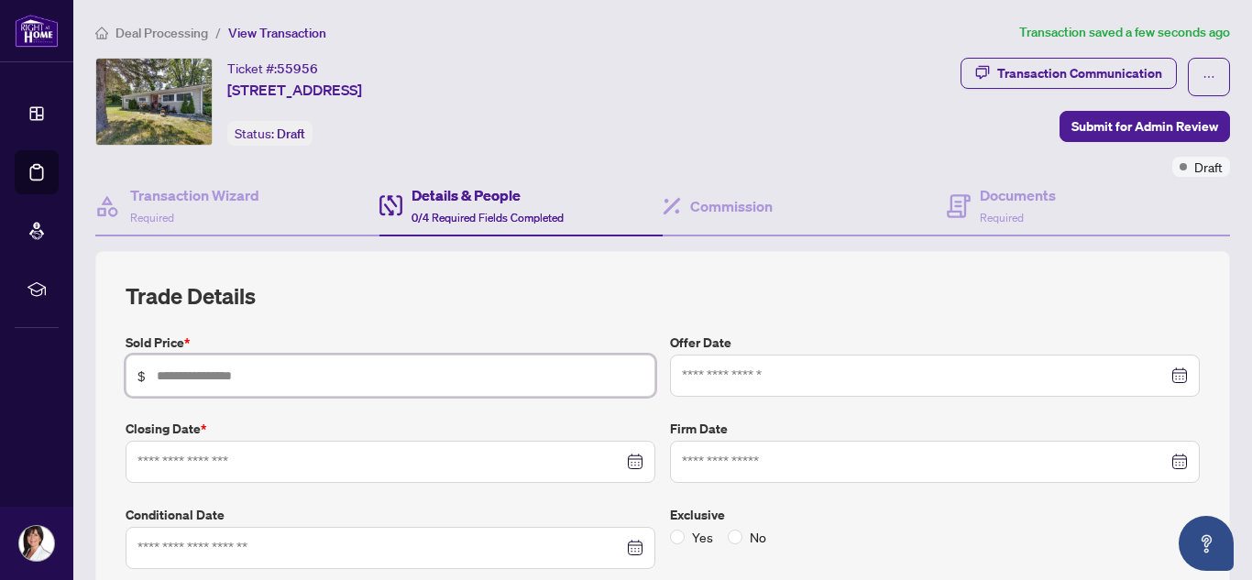
click at [400, 369] on input "text" at bounding box center [400, 376] width 487 height 20
click at [365, 450] on div at bounding box center [391, 462] width 530 height 42
type input "**********"
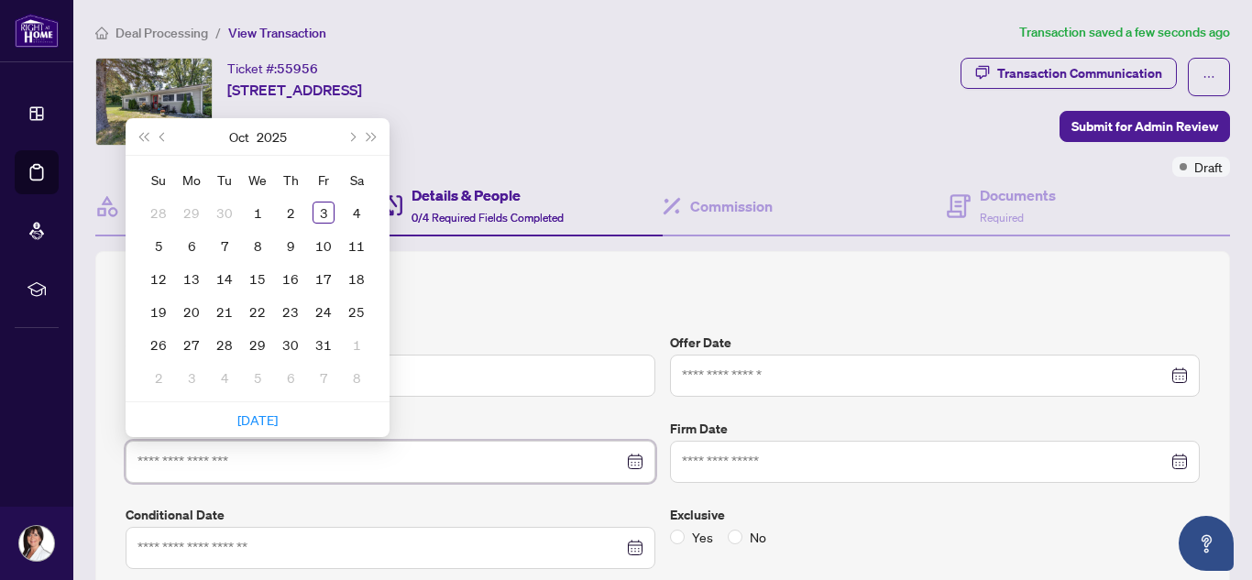
click at [627, 465] on div at bounding box center [391, 462] width 506 height 20
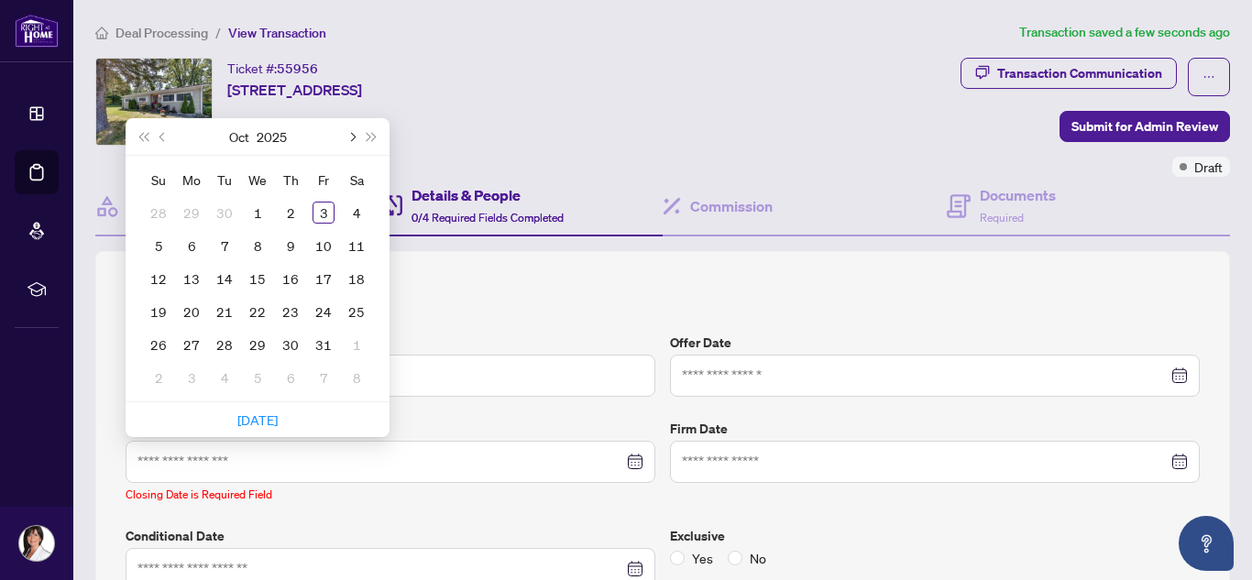
click at [357, 136] on button "Next month (PageDown)" at bounding box center [351, 136] width 20 height 37
type input "**********"
click at [260, 248] on div "10" at bounding box center [258, 246] width 22 height 22
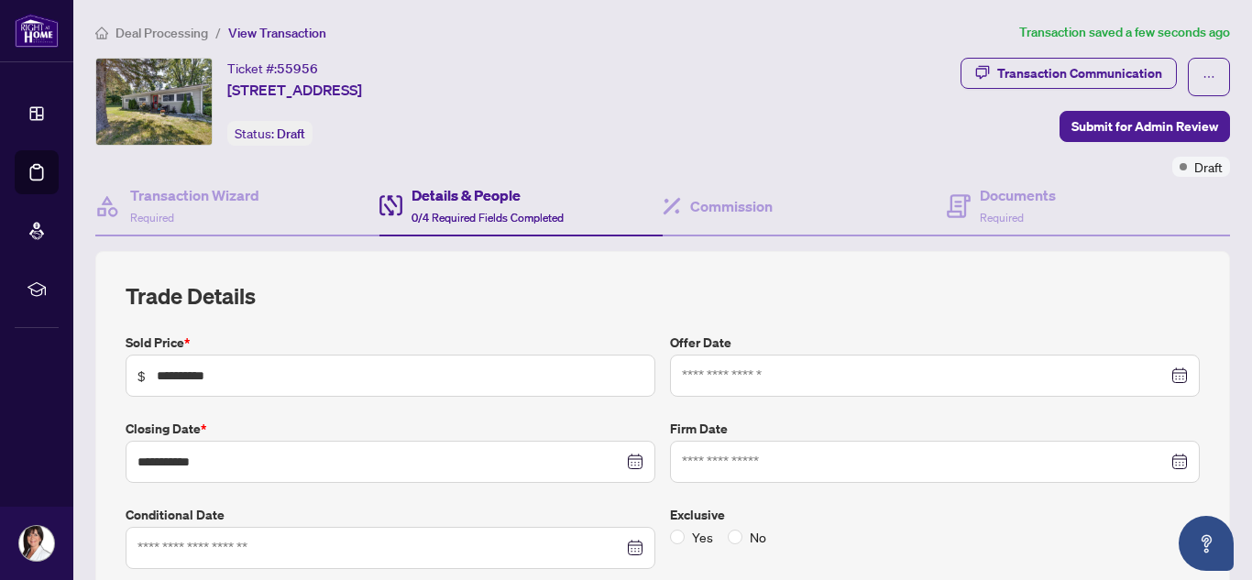
click at [1164, 375] on div at bounding box center [935, 376] width 506 height 20
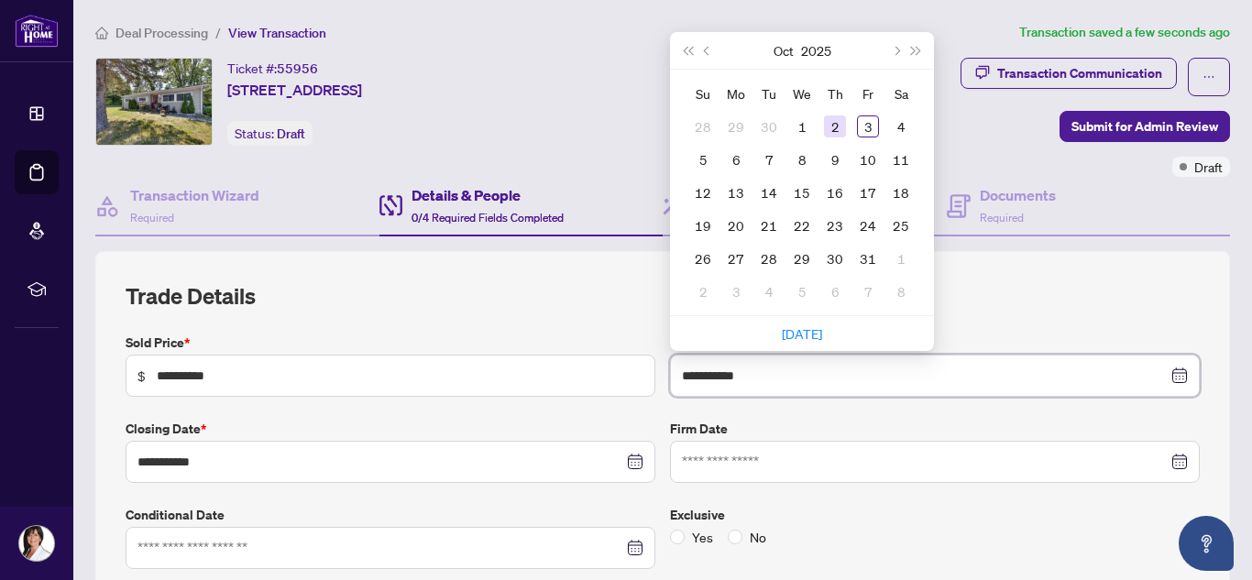
type input "**********"
click at [825, 127] on div "2" at bounding box center [835, 127] width 22 height 22
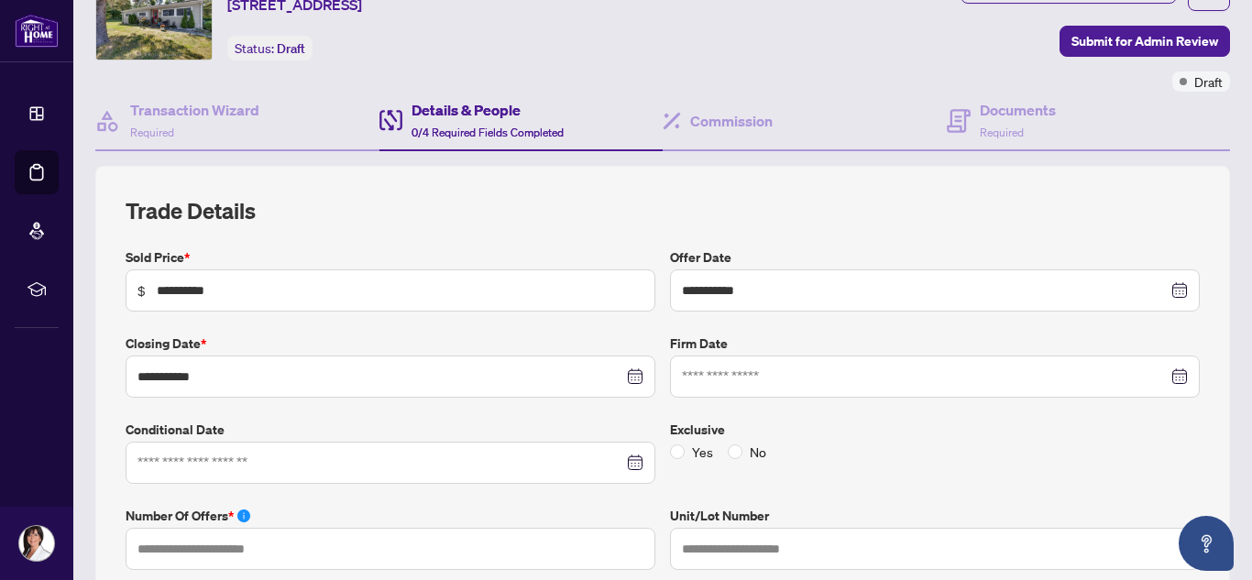
scroll to position [83, 0]
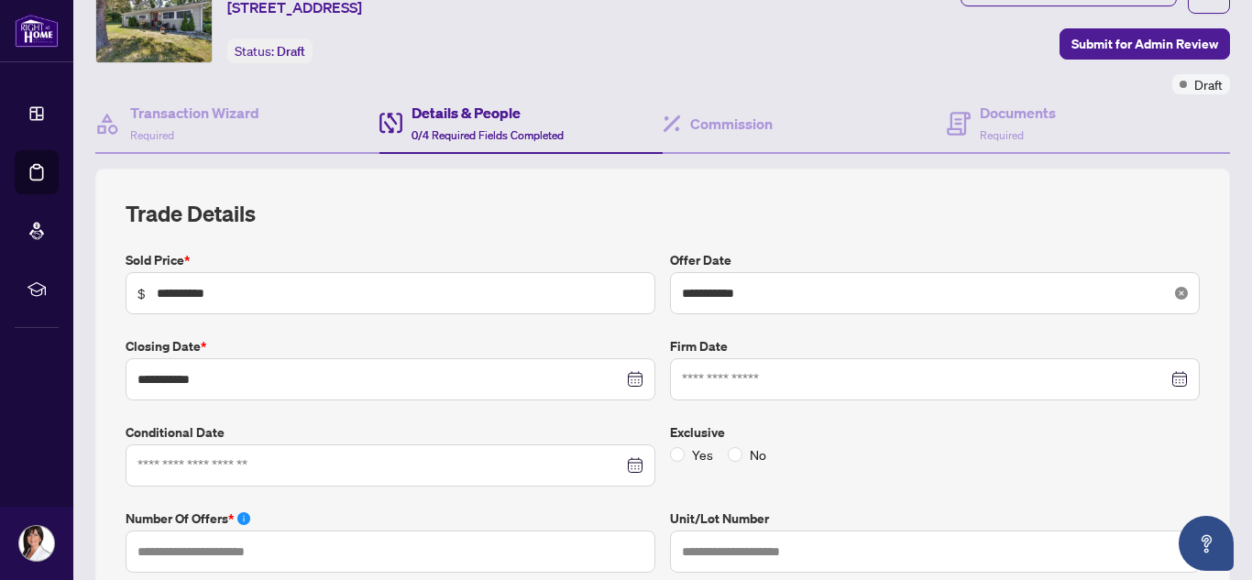
click at [1175, 294] on icon "close-circle" at bounding box center [1181, 293] width 13 height 13
click at [1163, 291] on div at bounding box center [935, 293] width 506 height 20
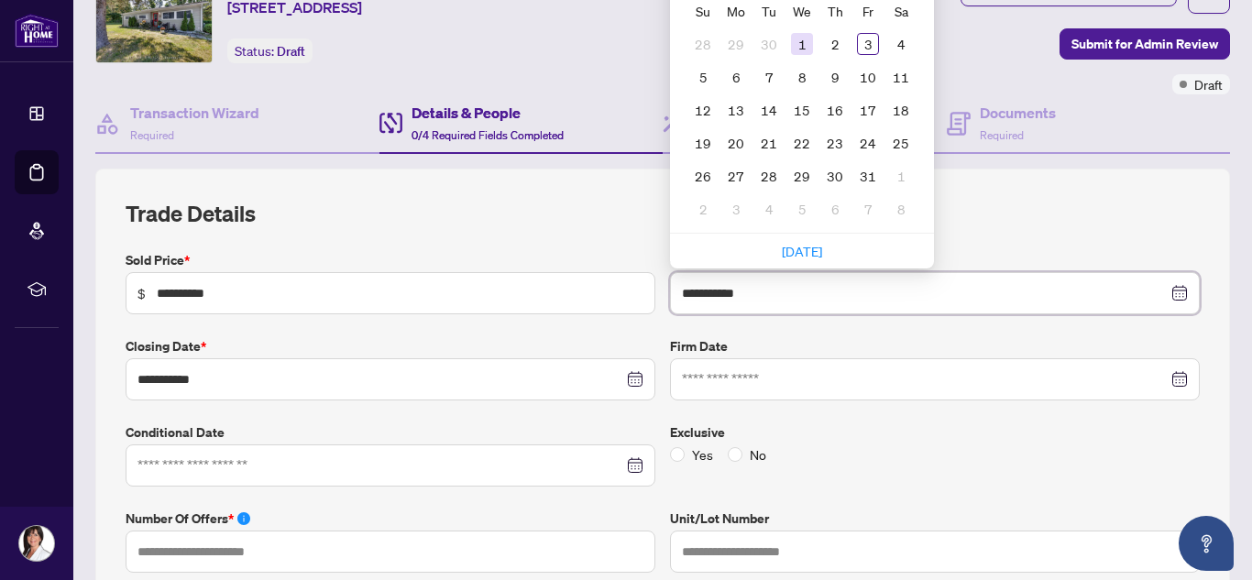
type input "**********"
click at [793, 39] on div "1" at bounding box center [802, 44] width 22 height 22
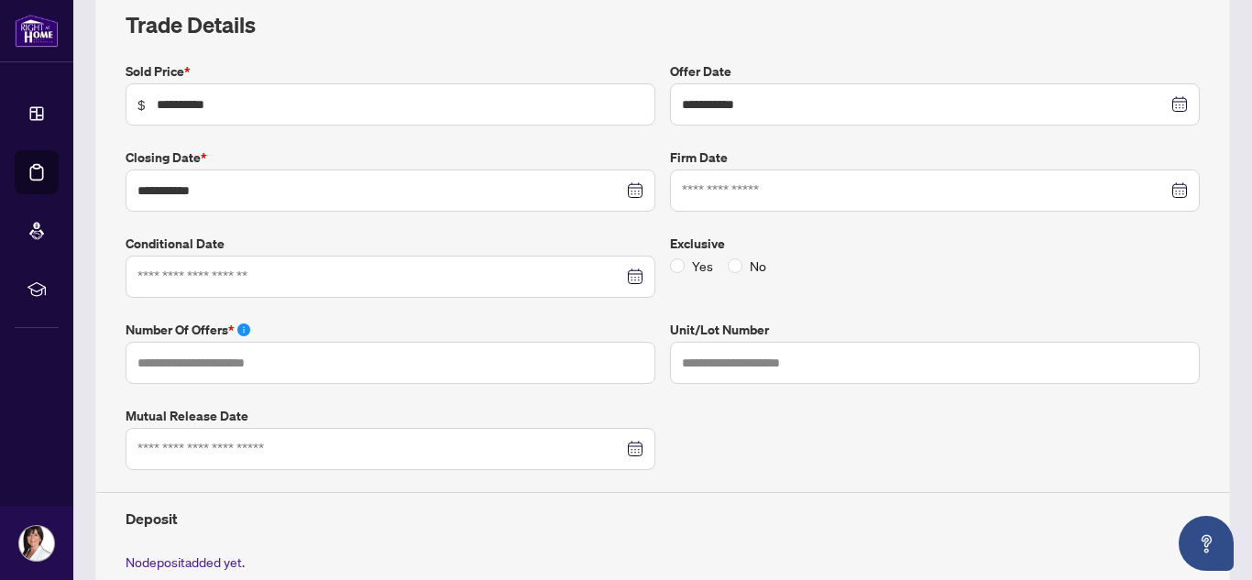
scroll to position [311, 0]
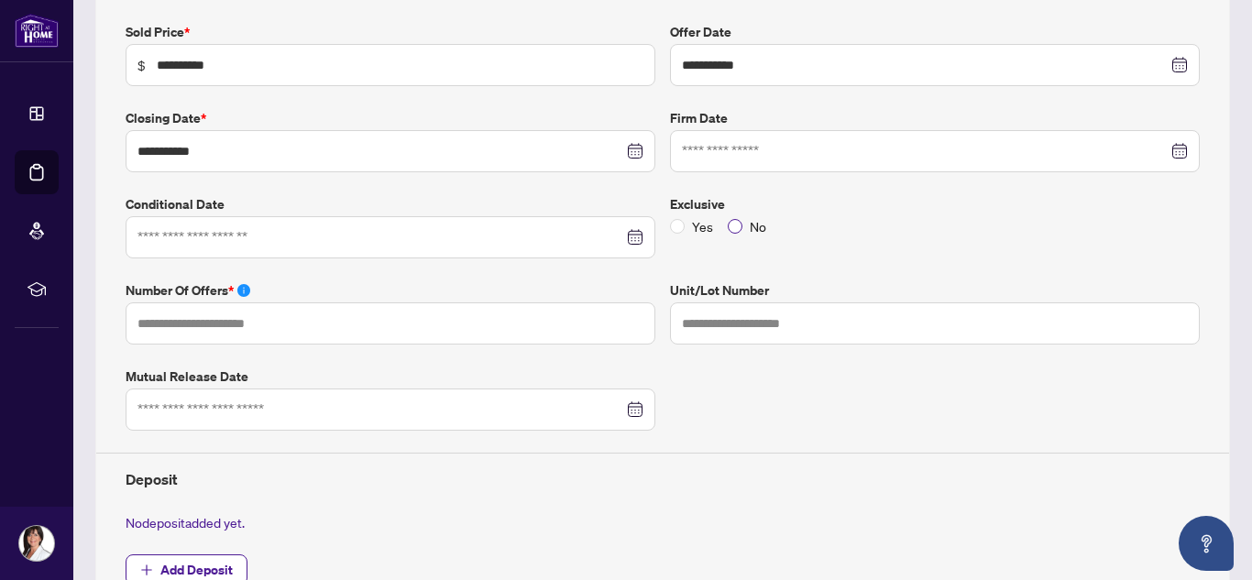
click at [743, 228] on span "No" at bounding box center [758, 226] width 31 height 20
click at [623, 237] on div at bounding box center [391, 237] width 506 height 20
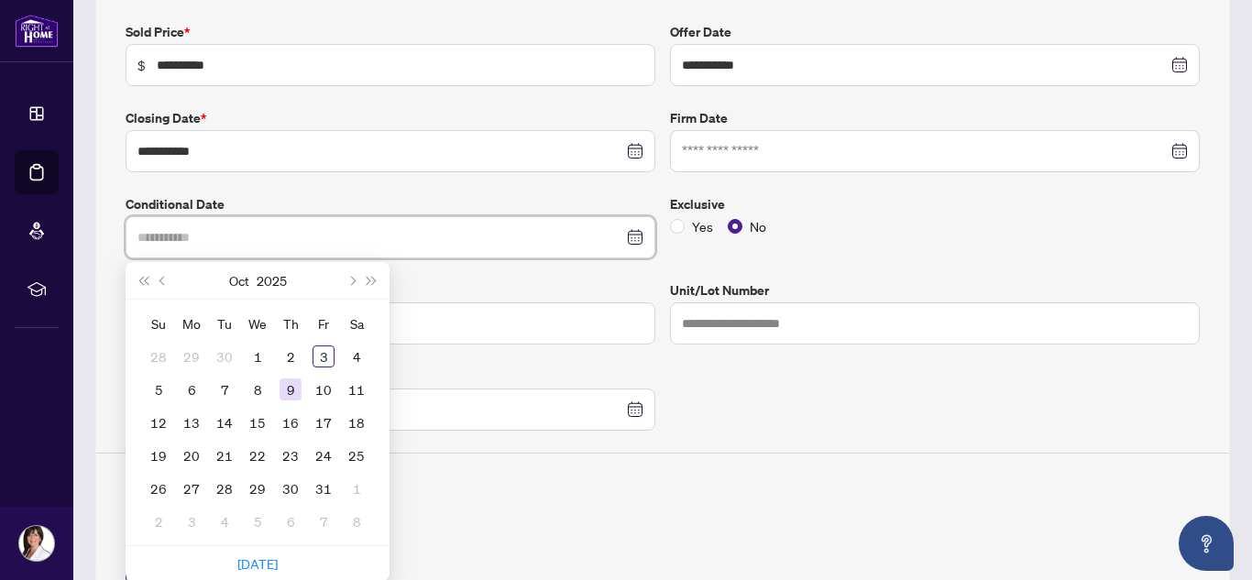
type input "**********"
click at [284, 390] on div "9" at bounding box center [291, 390] width 22 height 22
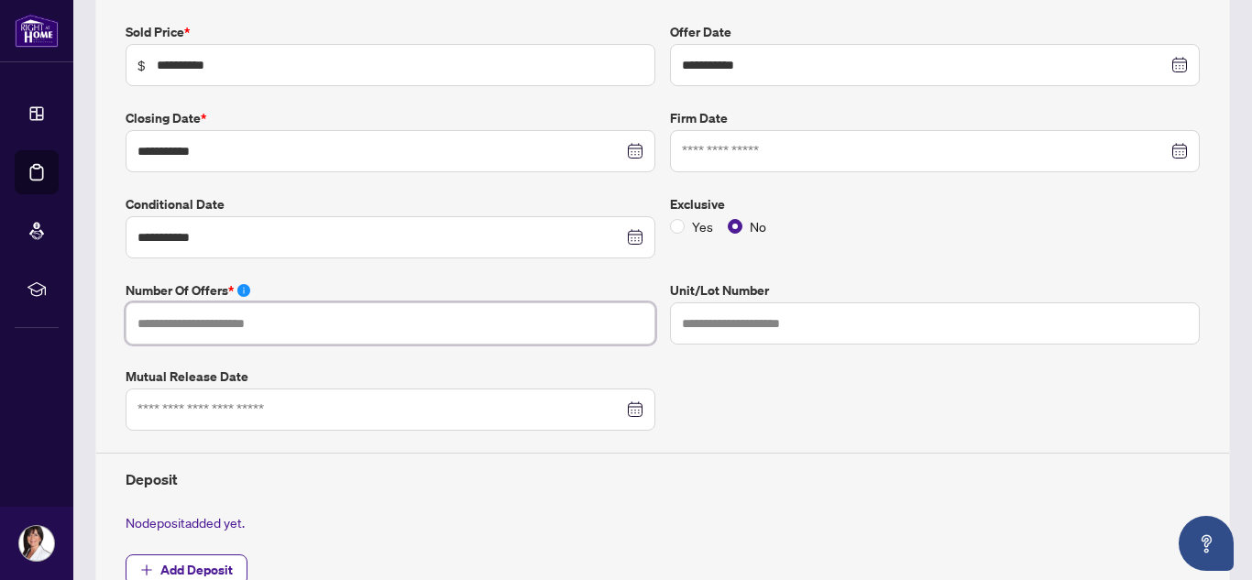
click at [324, 328] on input "text" at bounding box center [391, 324] width 530 height 42
type input "*"
click at [813, 416] on div "**********" at bounding box center [662, 315] width 1089 height 587
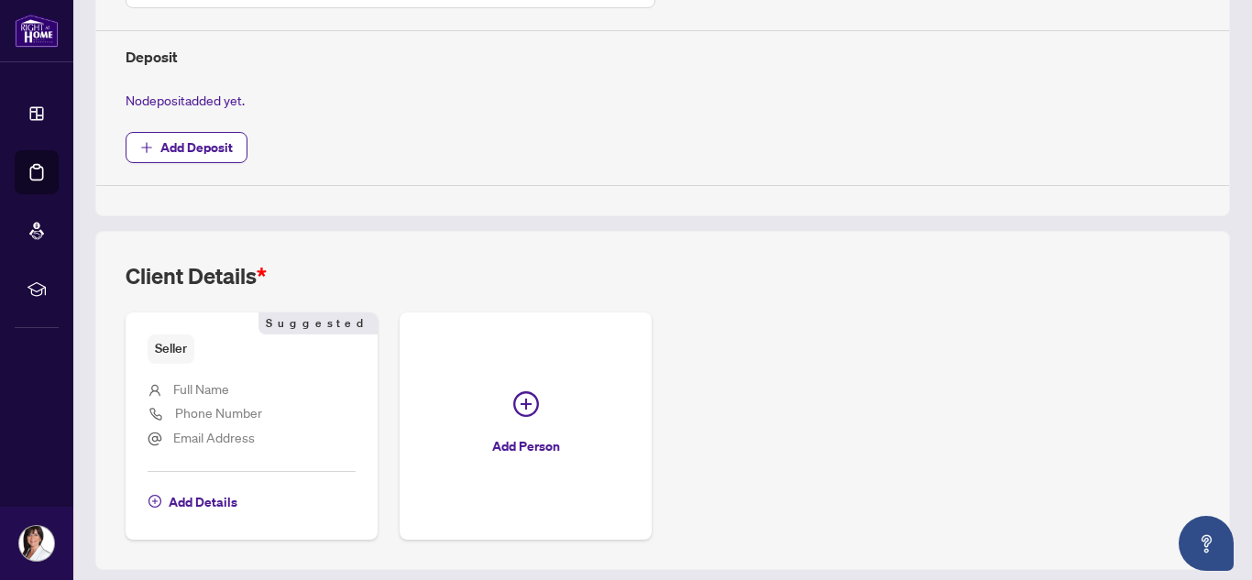
scroll to position [736, 0]
click at [184, 381] on span "Full Name" at bounding box center [201, 386] width 56 height 17
click at [219, 492] on span "Add Details" at bounding box center [203, 499] width 69 height 29
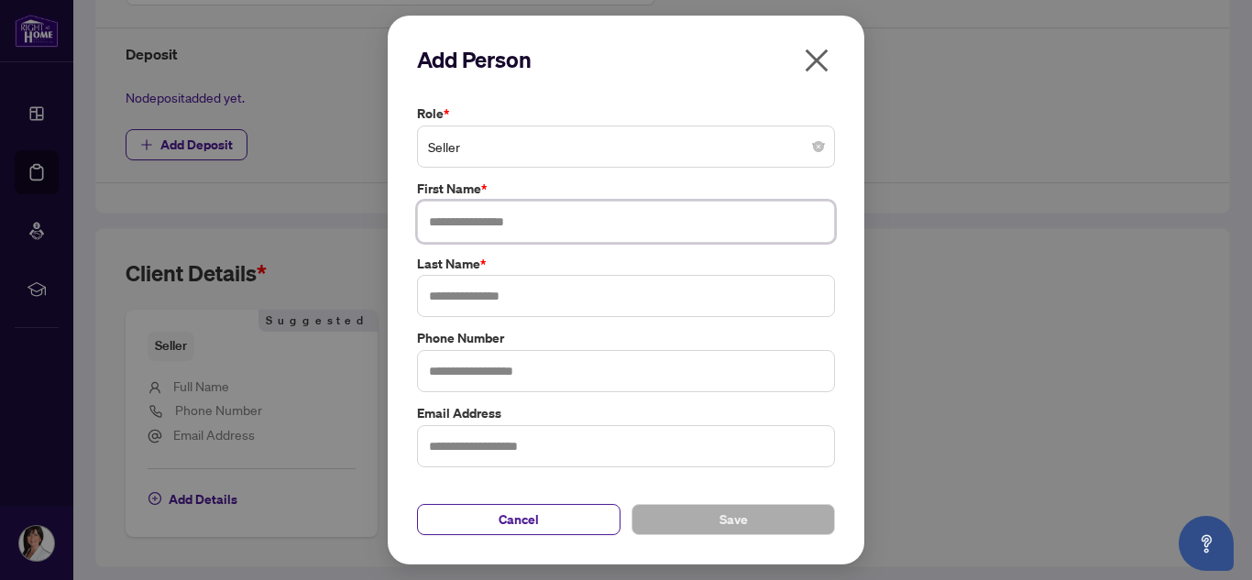
click at [535, 224] on input "text" at bounding box center [626, 222] width 418 height 42
type input "******"
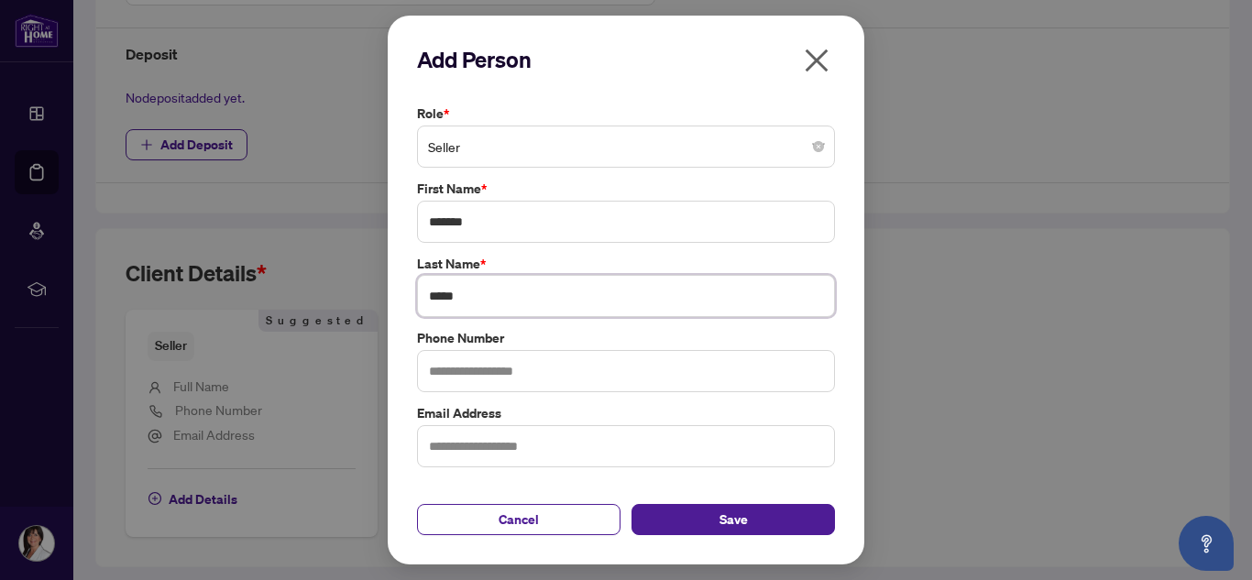
type input "*****"
type input "**********"
click at [532, 451] on input "text" at bounding box center [626, 446] width 418 height 42
paste input "**********"
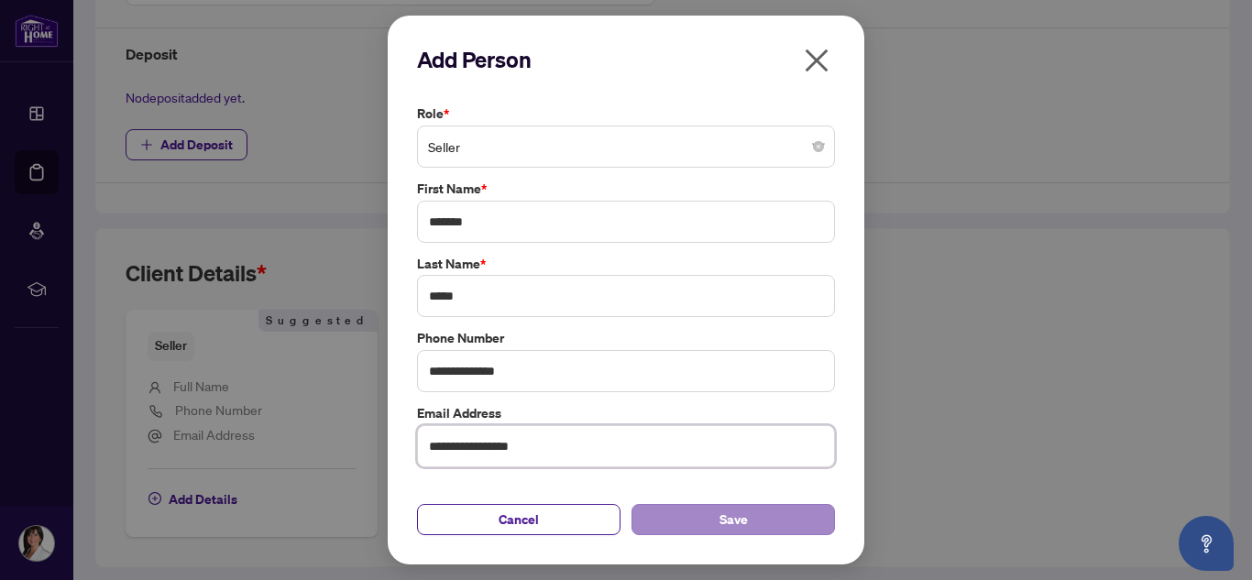
type input "**********"
click at [732, 517] on span "Save" at bounding box center [734, 519] width 28 height 29
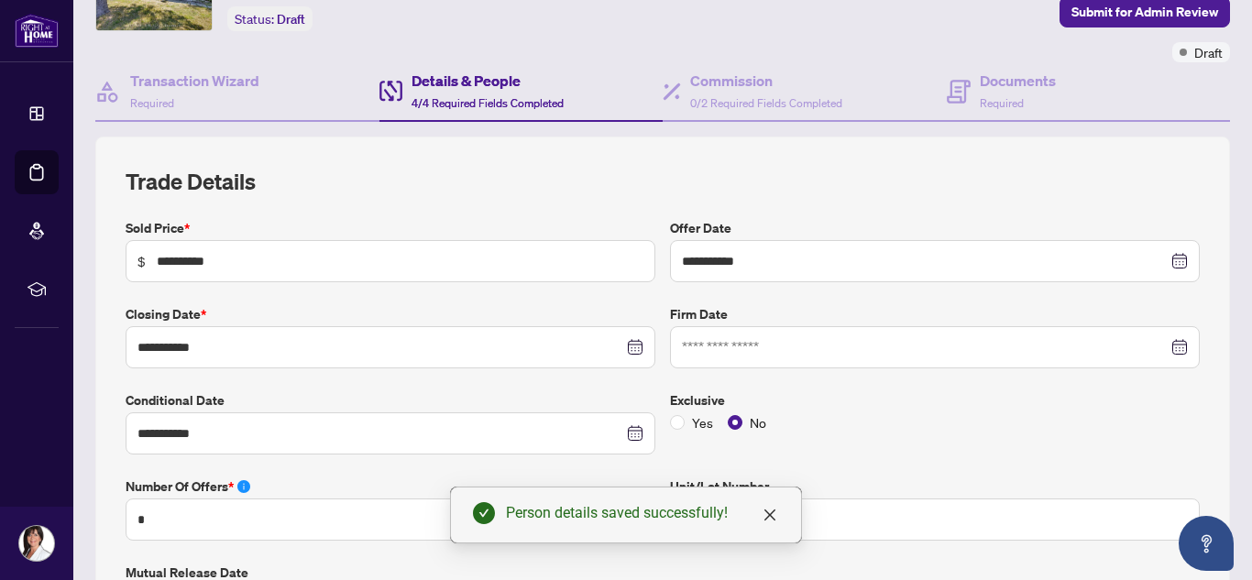
scroll to position [0, 0]
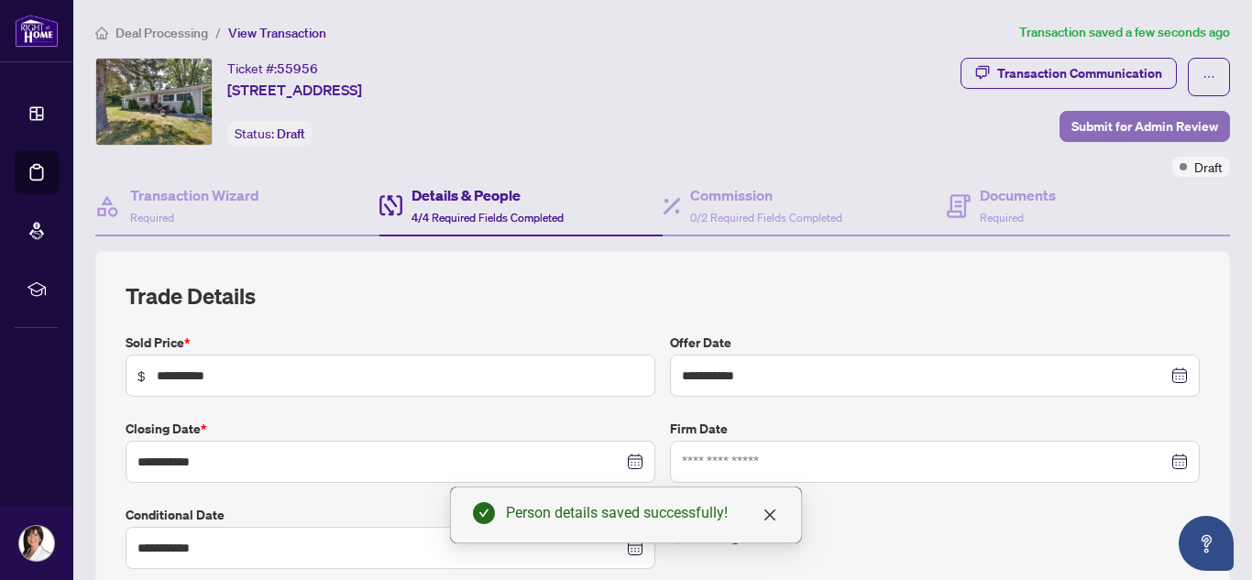
click at [1123, 128] on span "Submit for Admin Review" at bounding box center [1145, 126] width 147 height 29
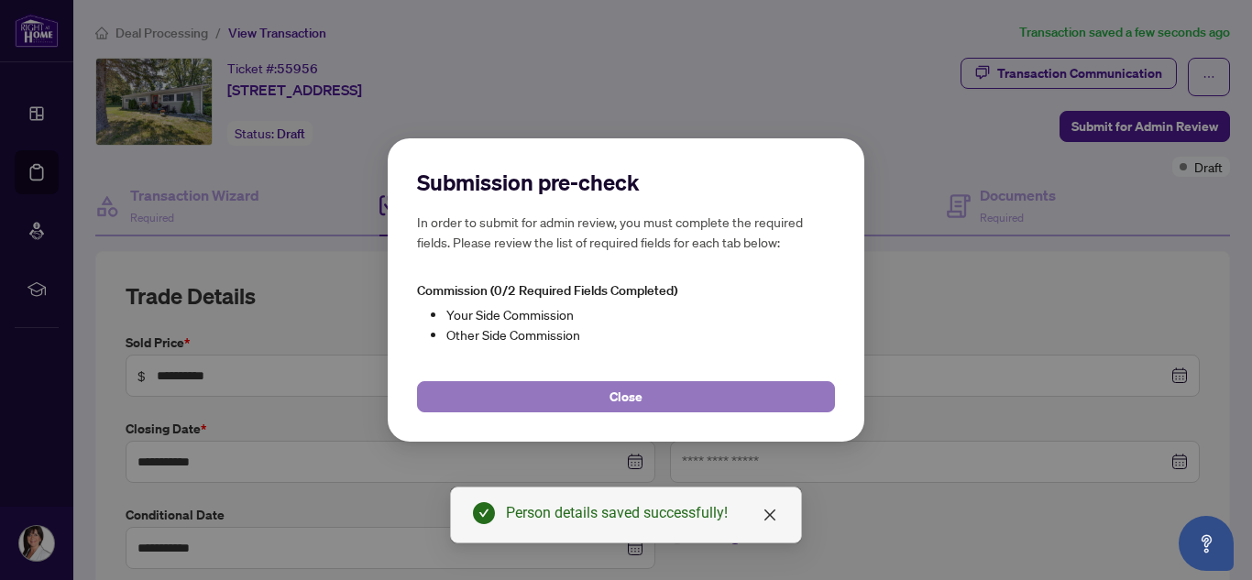
click at [703, 397] on button "Close" at bounding box center [626, 396] width 418 height 31
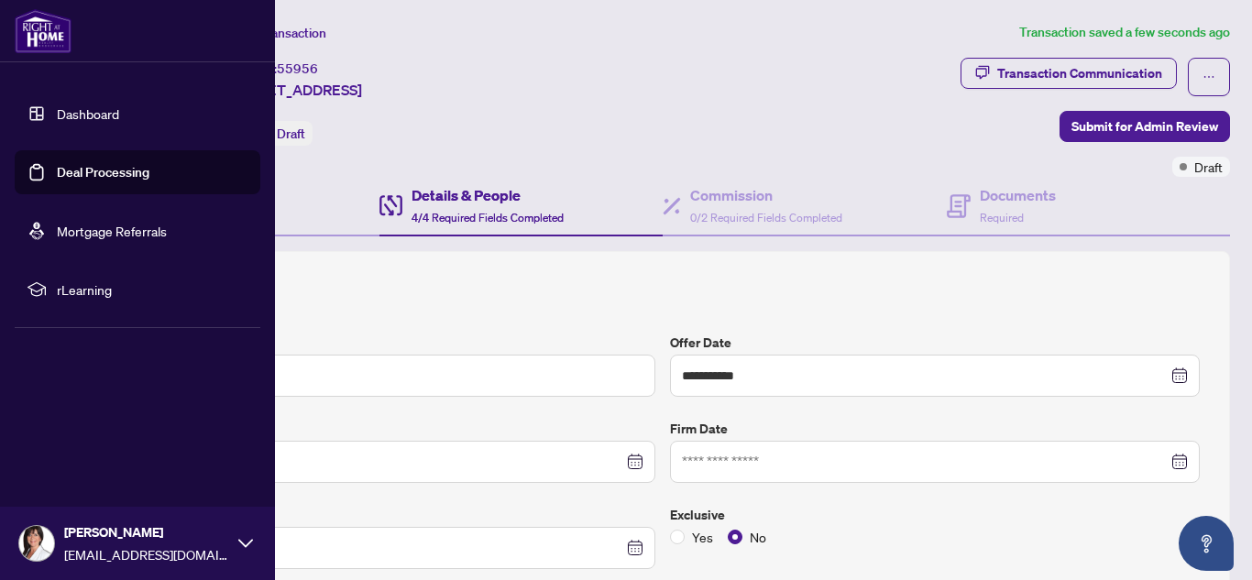
click at [57, 120] on link "Dashboard" at bounding box center [88, 113] width 62 height 17
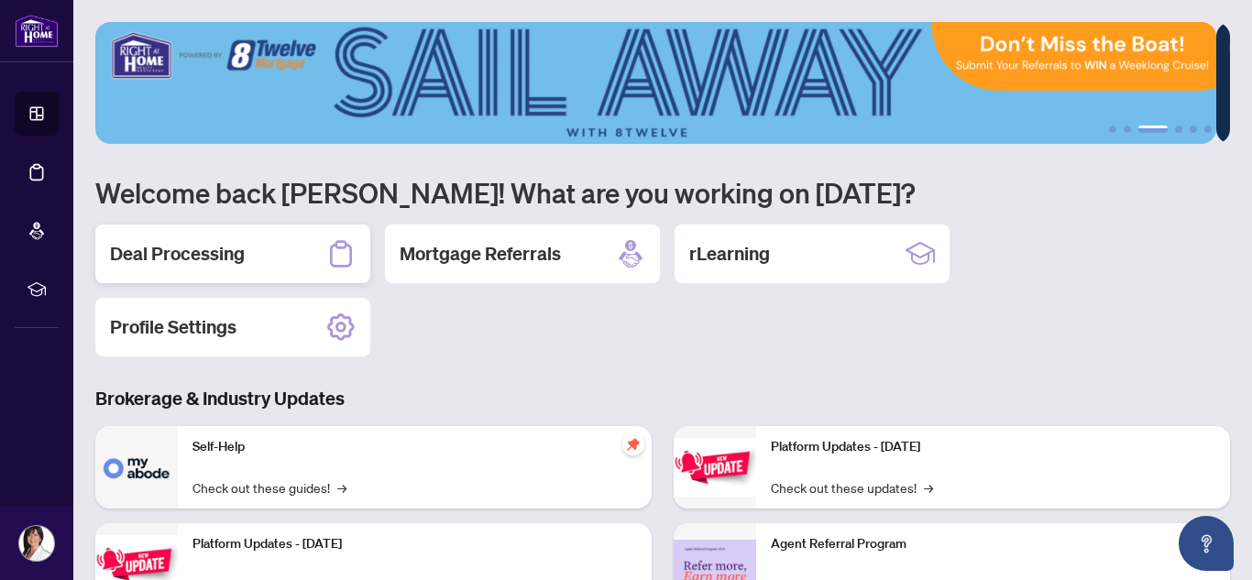
click at [231, 263] on h2 "Deal Processing" at bounding box center [177, 254] width 135 height 26
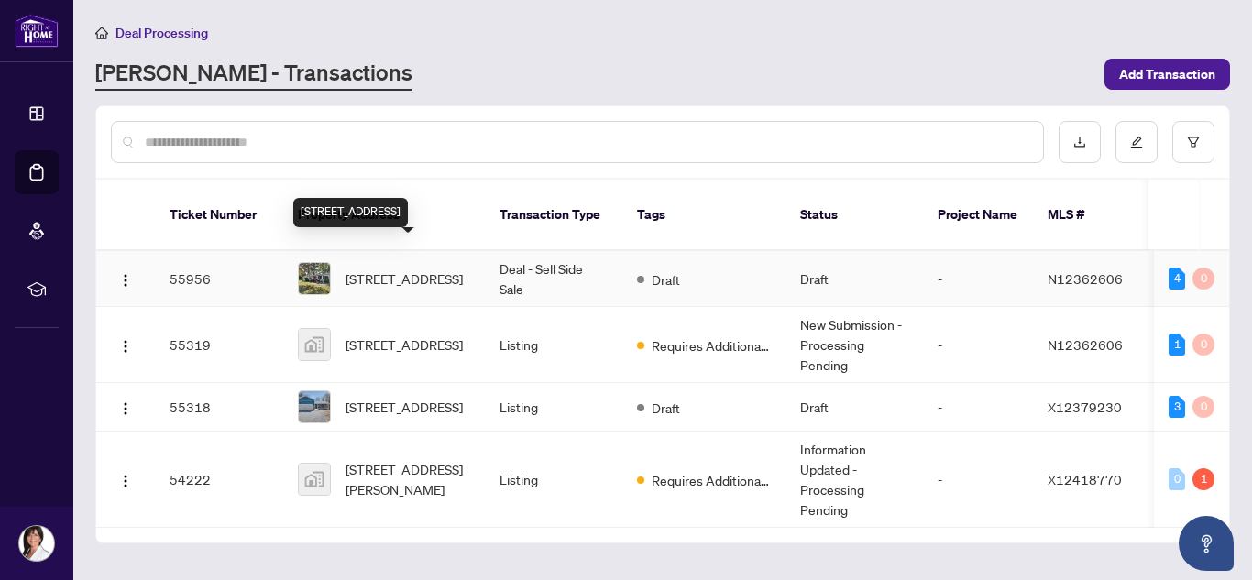
click at [366, 269] on span "[STREET_ADDRESS]" at bounding box center [404, 279] width 117 height 20
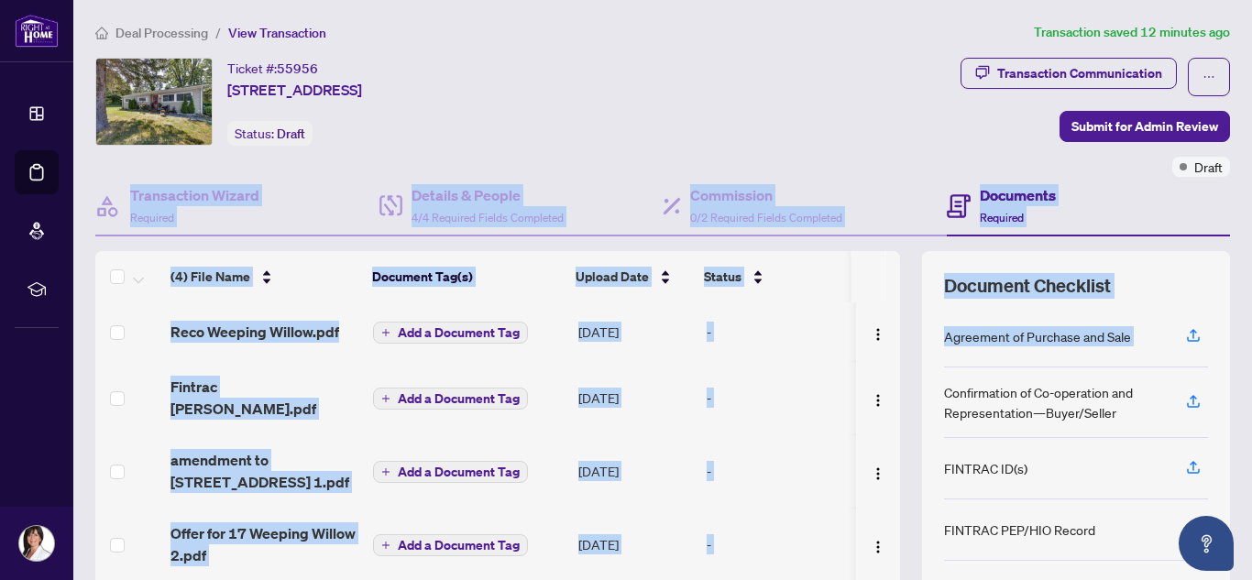
drag, startPoint x: 1238, startPoint y: 159, endPoint x: 1251, endPoint y: 326, distance: 168.3
click at [1251, 326] on main "Deal Processing / View Transaction Transaction saved 12 minutes ago Ticket #: 5…" at bounding box center [662, 290] width 1179 height 580
click at [800, 461] on div "-" at bounding box center [778, 471] width 142 height 20
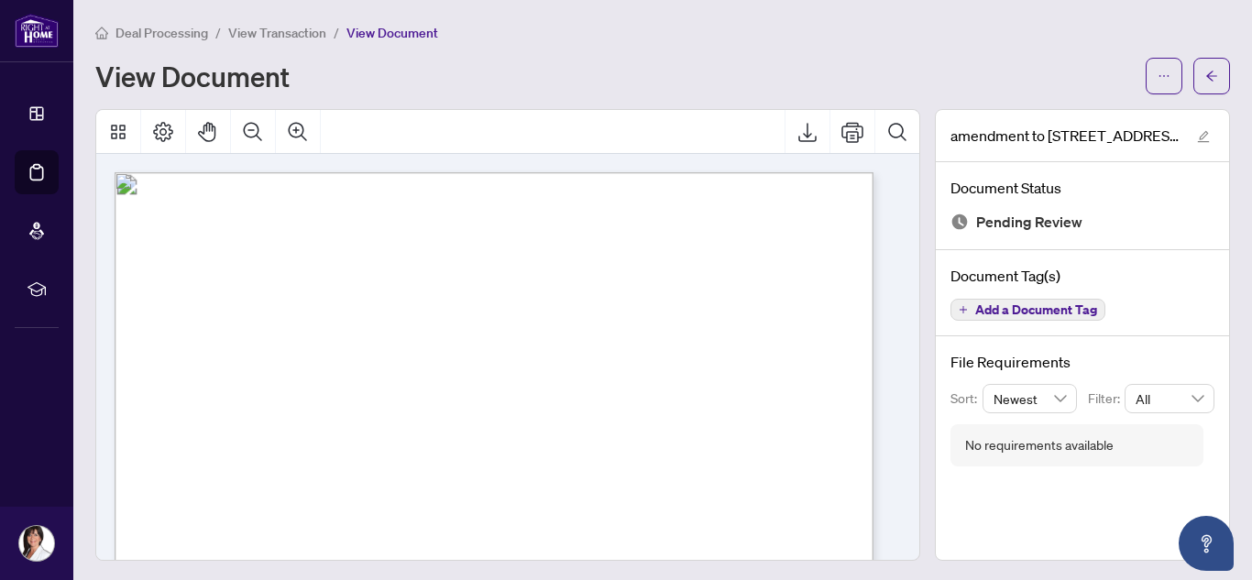
click at [1080, 271] on h4 "Document Tag(s)" at bounding box center [1083, 276] width 264 height 22
click at [1194, 83] on button "button" at bounding box center [1212, 76] width 37 height 37
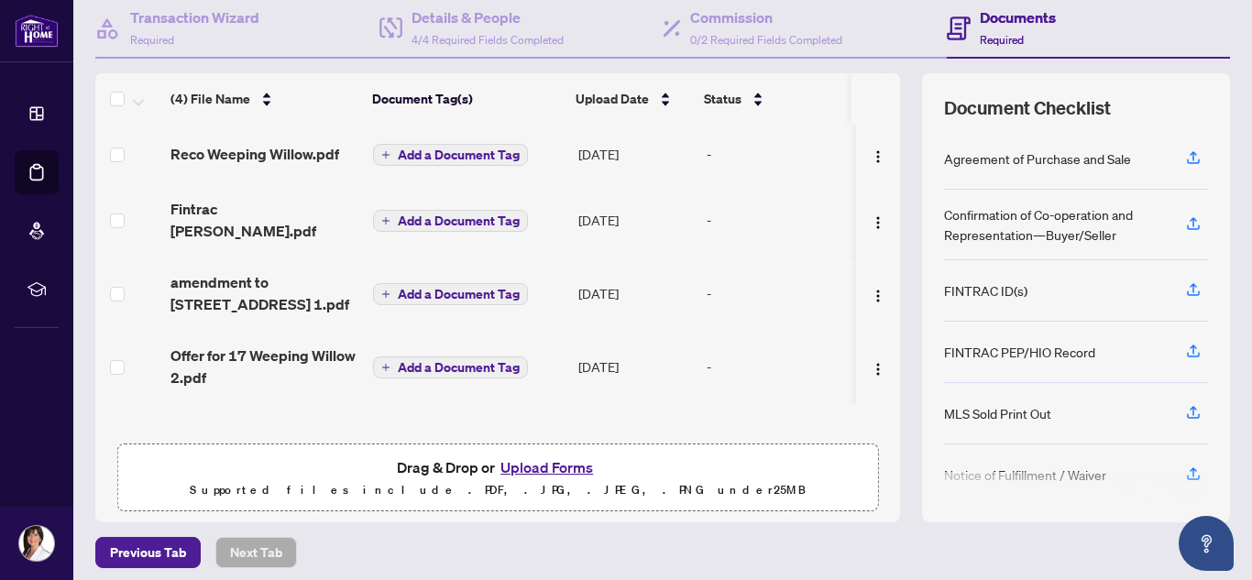
scroll to position [182, 0]
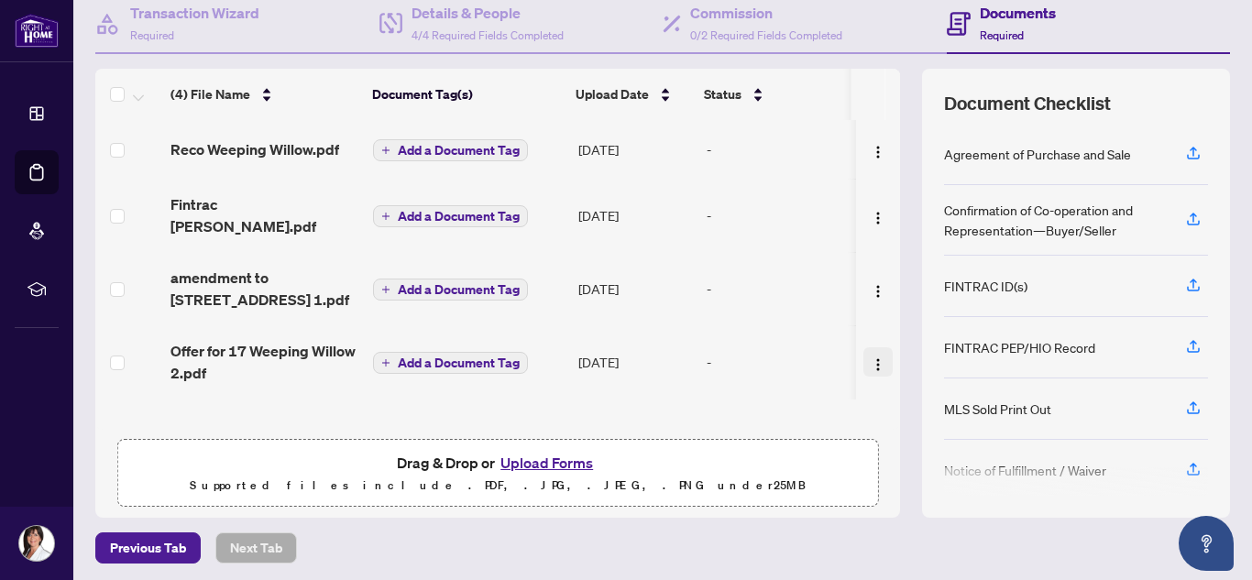
click at [871, 358] on img "button" at bounding box center [878, 365] width 15 height 15
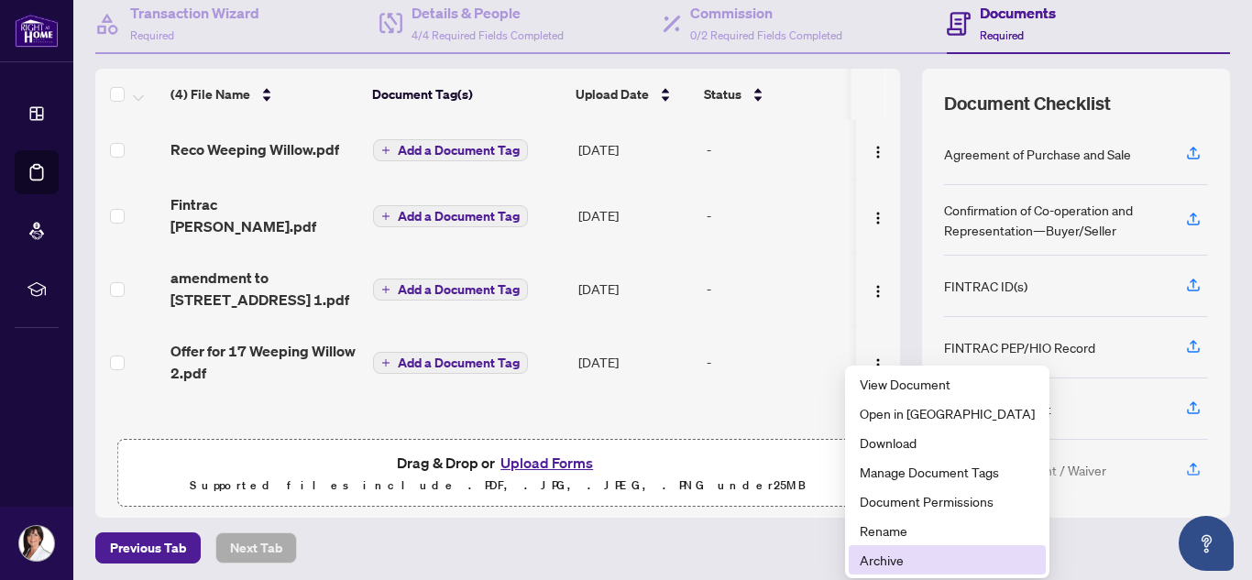
click at [880, 555] on span "Archive" at bounding box center [947, 560] width 175 height 20
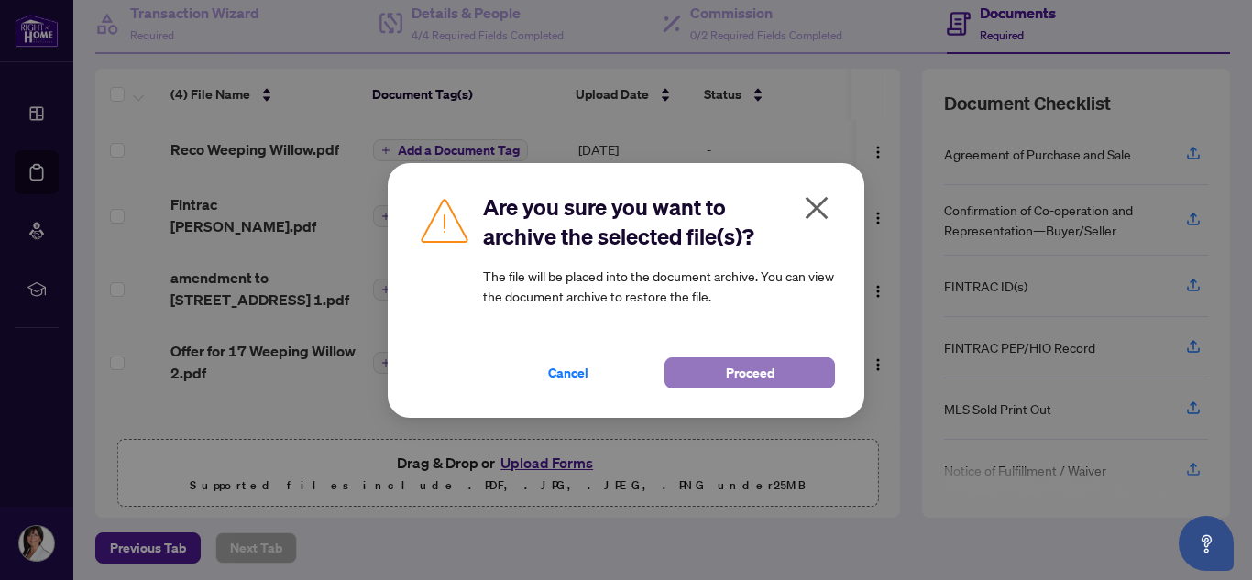
click at [736, 364] on span "Proceed" at bounding box center [750, 372] width 49 height 29
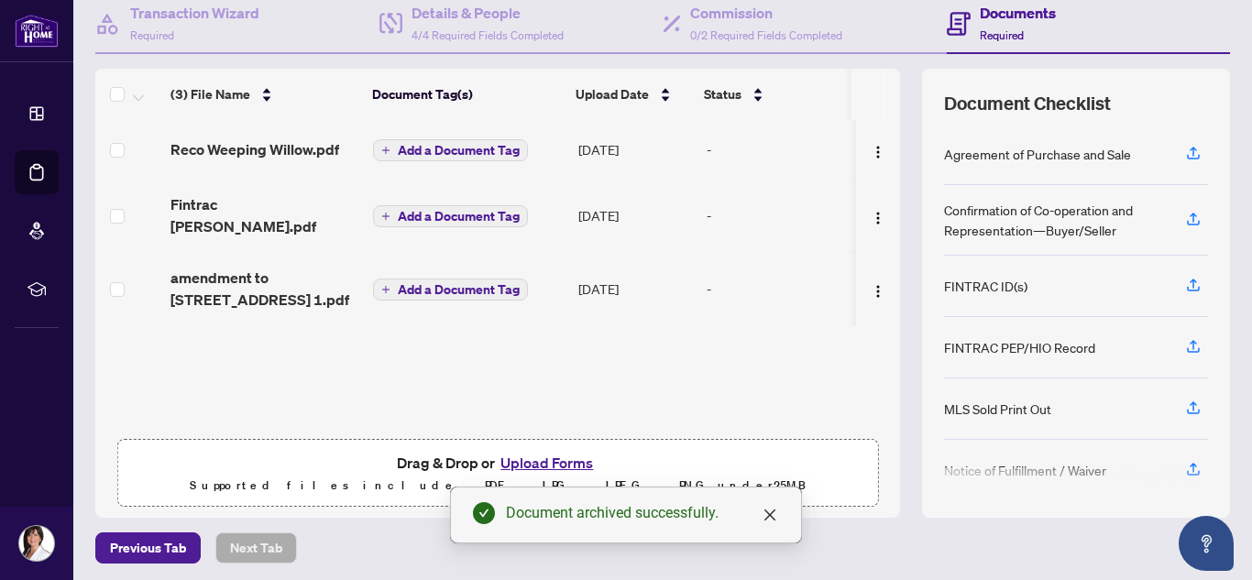
click at [552, 462] on button "Upload Forms" at bounding box center [547, 463] width 104 height 24
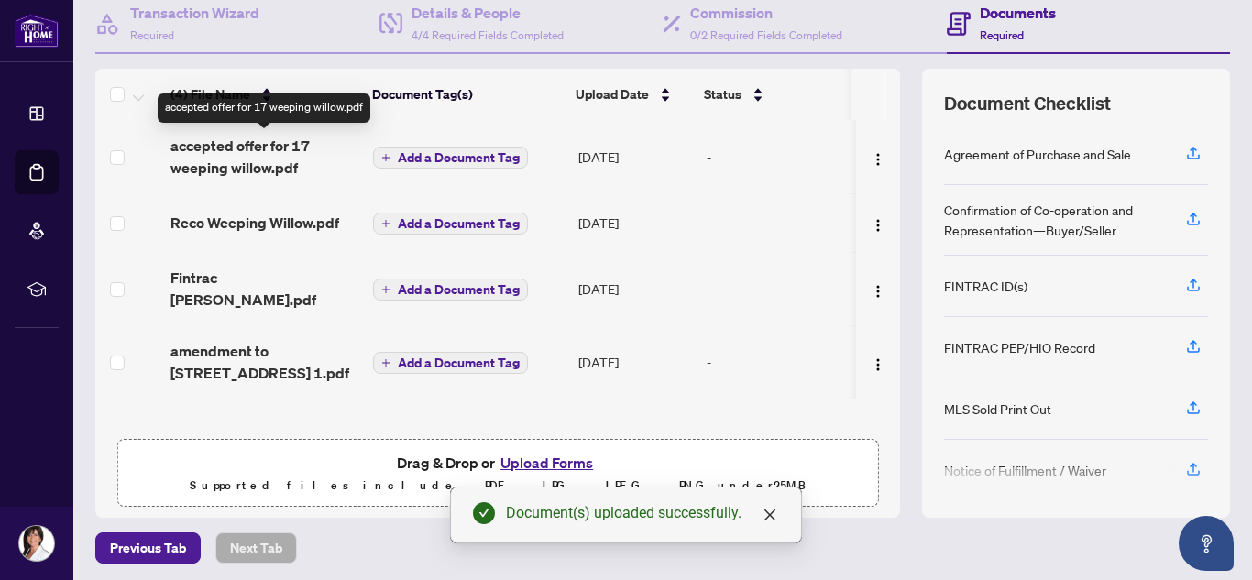
click at [248, 152] on span "accepted offer for 17 weeping willow.pdf" at bounding box center [265, 157] width 188 height 44
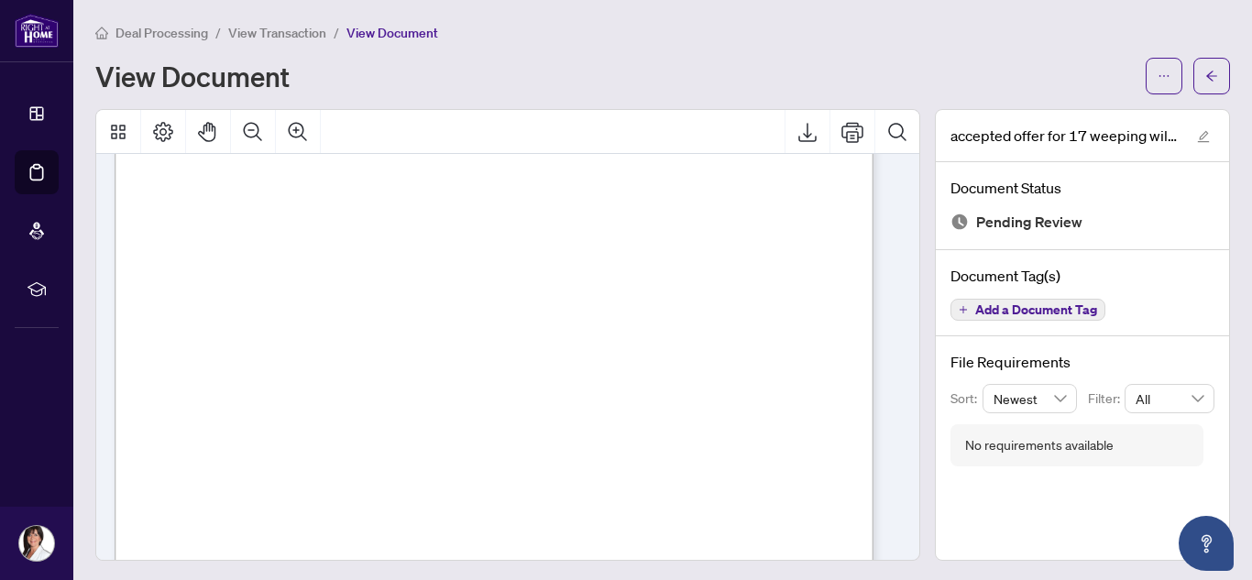
scroll to position [4280, 0]
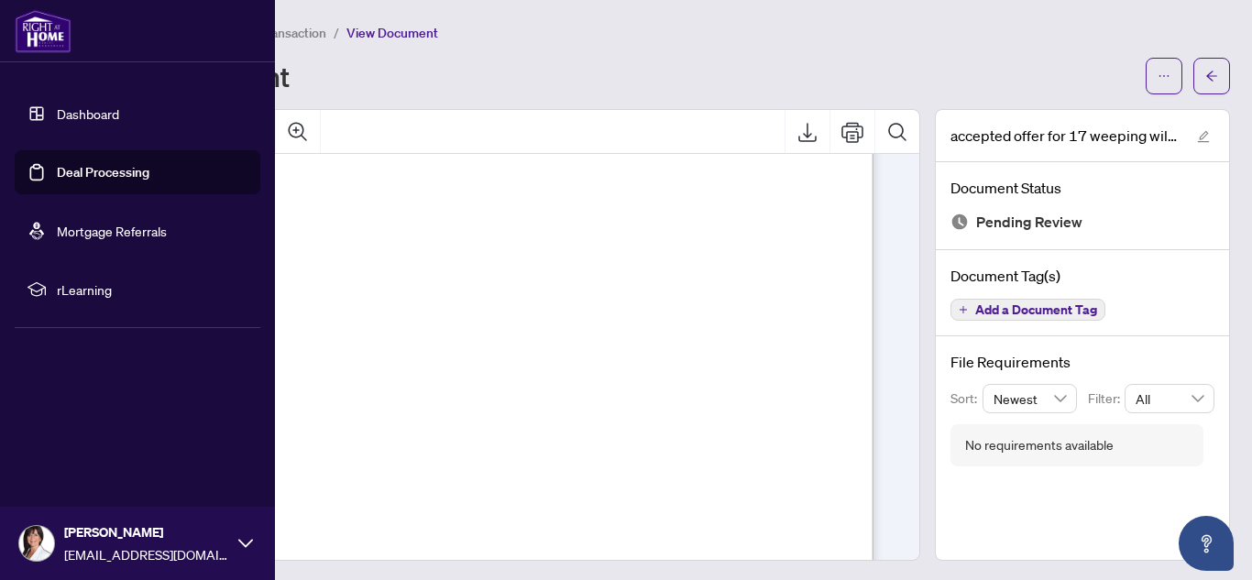
click at [57, 111] on link "Dashboard" at bounding box center [88, 113] width 62 height 17
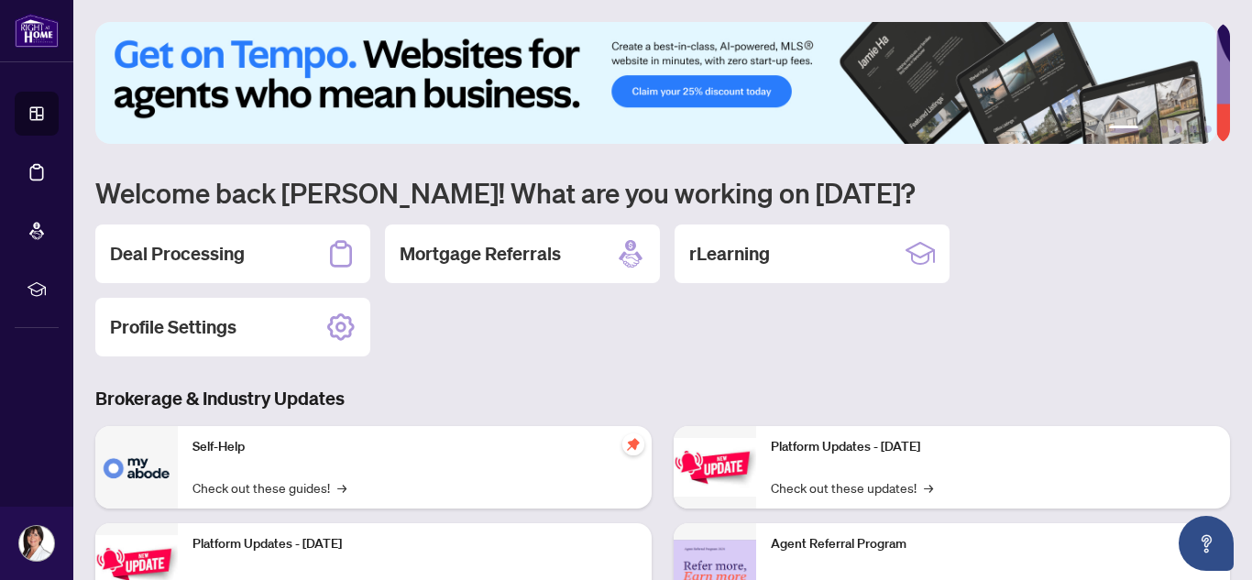
click at [424, 306] on div "Deal Processing Mortgage Referrals rLearning Profile Settings" at bounding box center [662, 291] width 1135 height 132
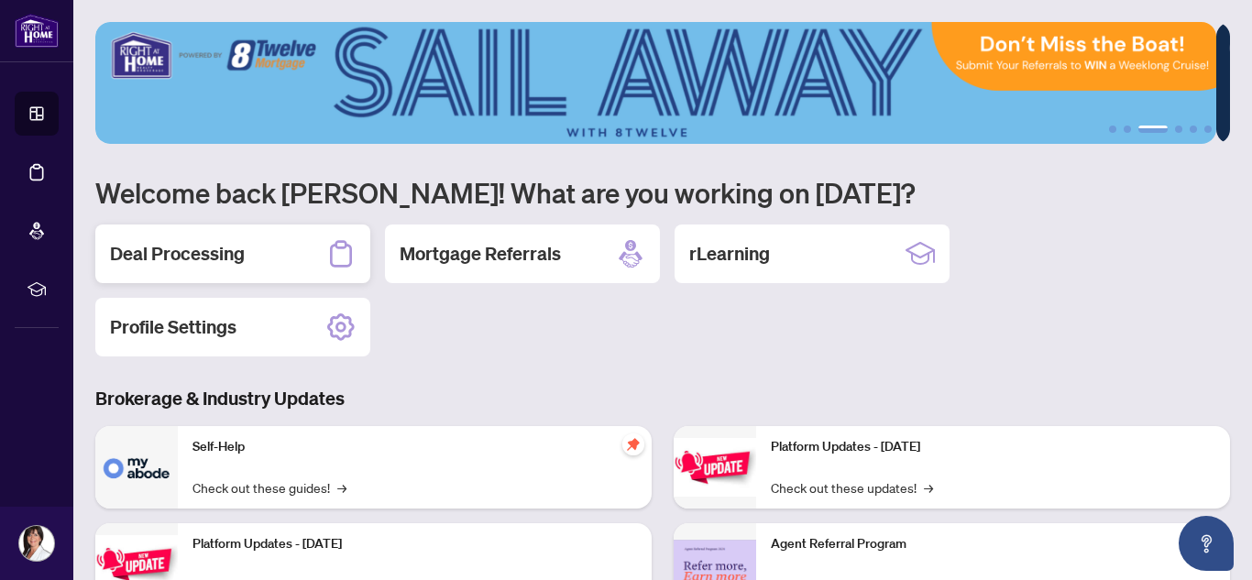
click at [191, 249] on h2 "Deal Processing" at bounding box center [177, 254] width 135 height 26
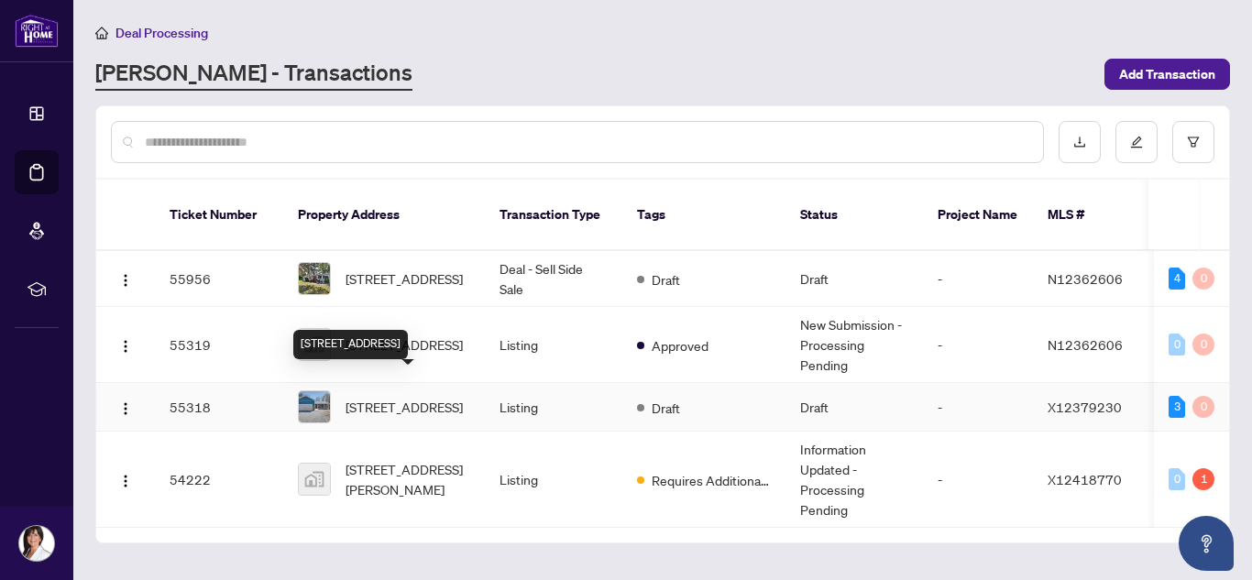
click at [373, 397] on span "[STREET_ADDRESS]" at bounding box center [404, 407] width 117 height 20
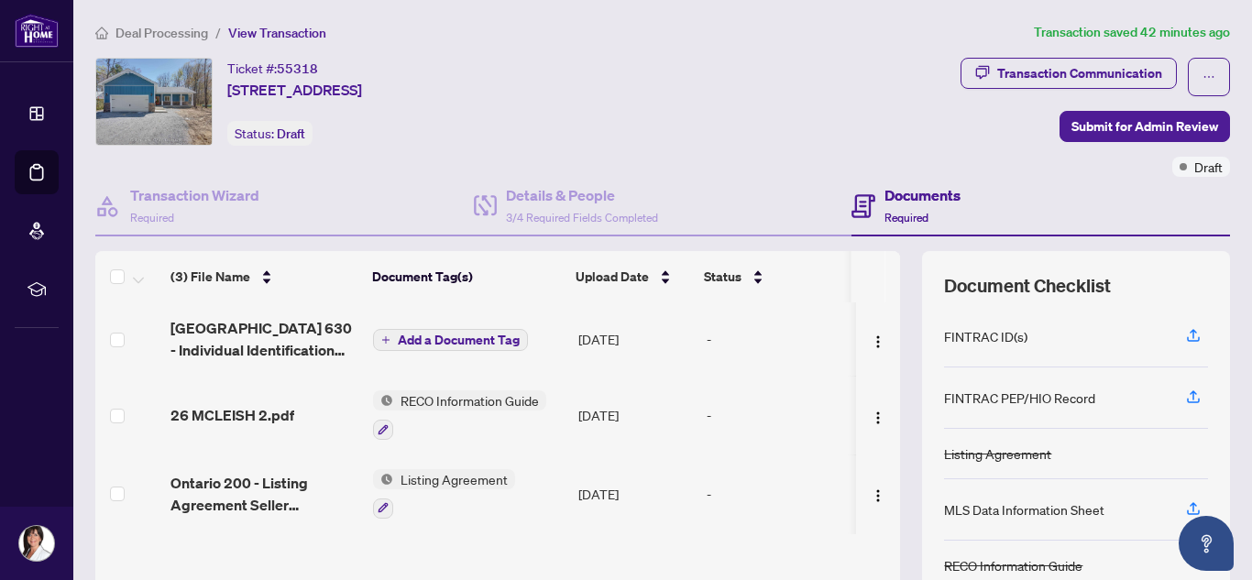
click at [373, 387] on td "RECO Information Guide" at bounding box center [468, 415] width 204 height 79
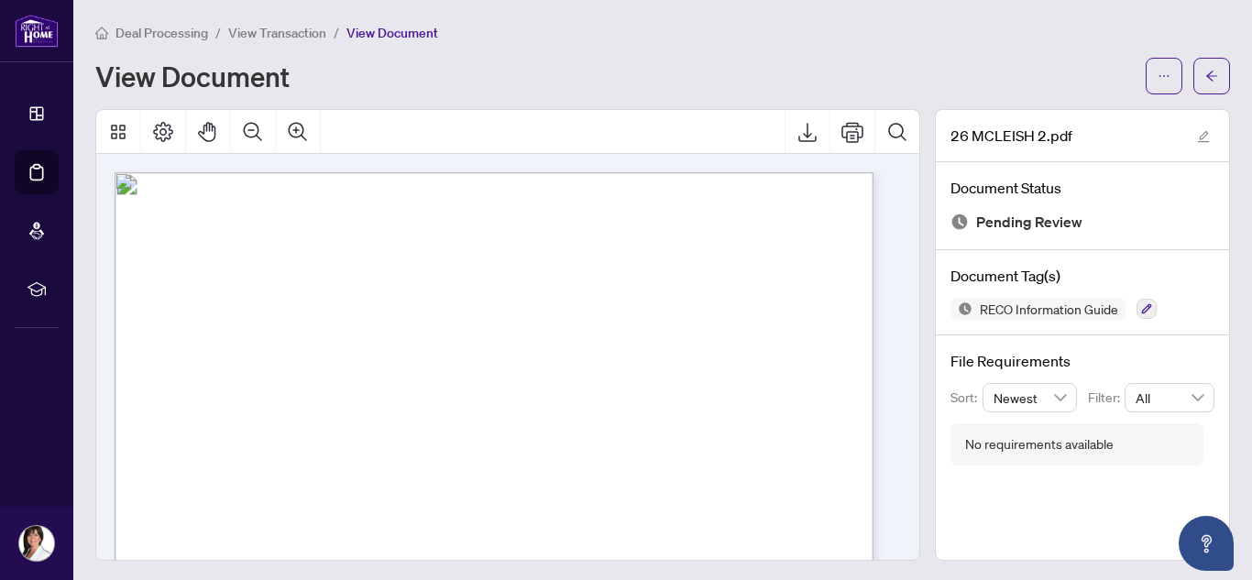
click at [302, 27] on span "View Transaction" at bounding box center [277, 33] width 98 height 17
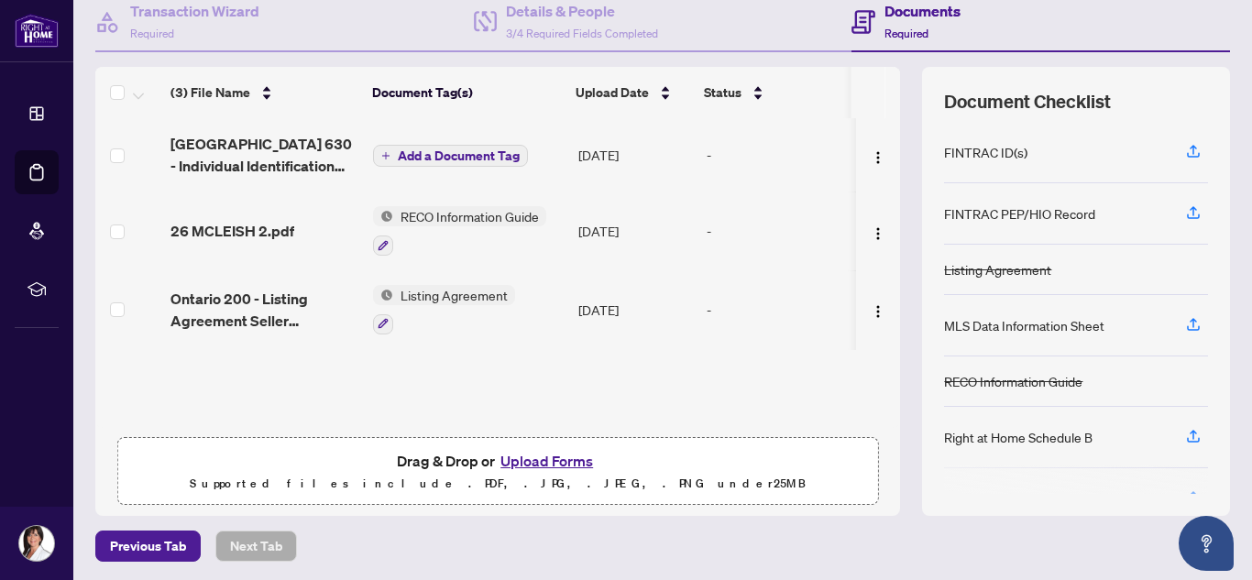
scroll to position [188, 0]
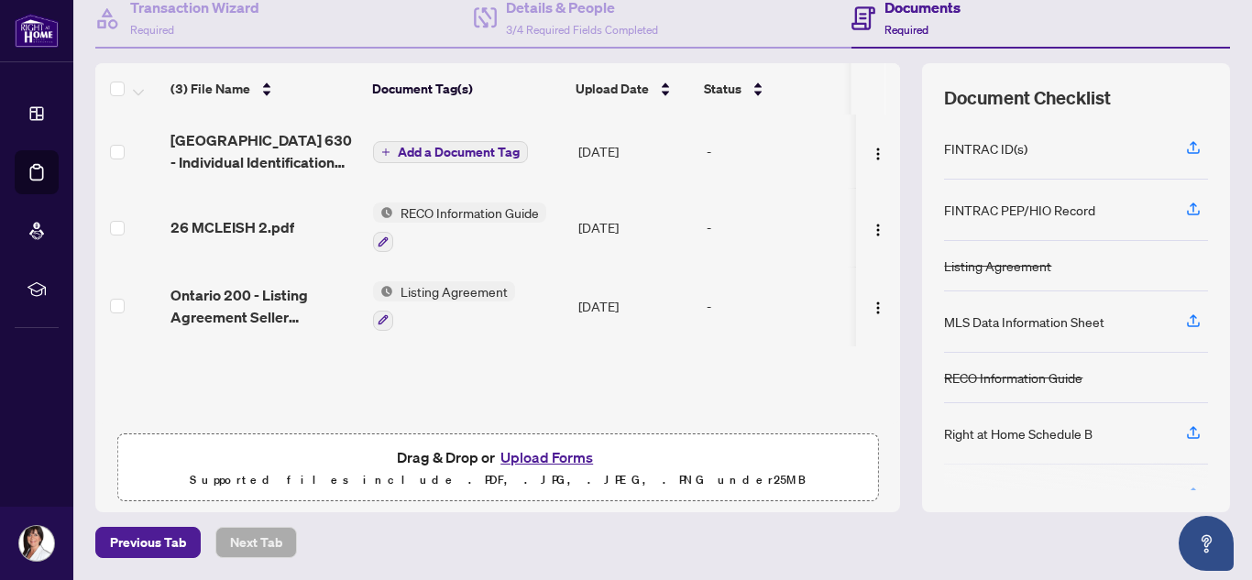
click at [590, 455] on button "Upload Forms" at bounding box center [547, 458] width 104 height 24
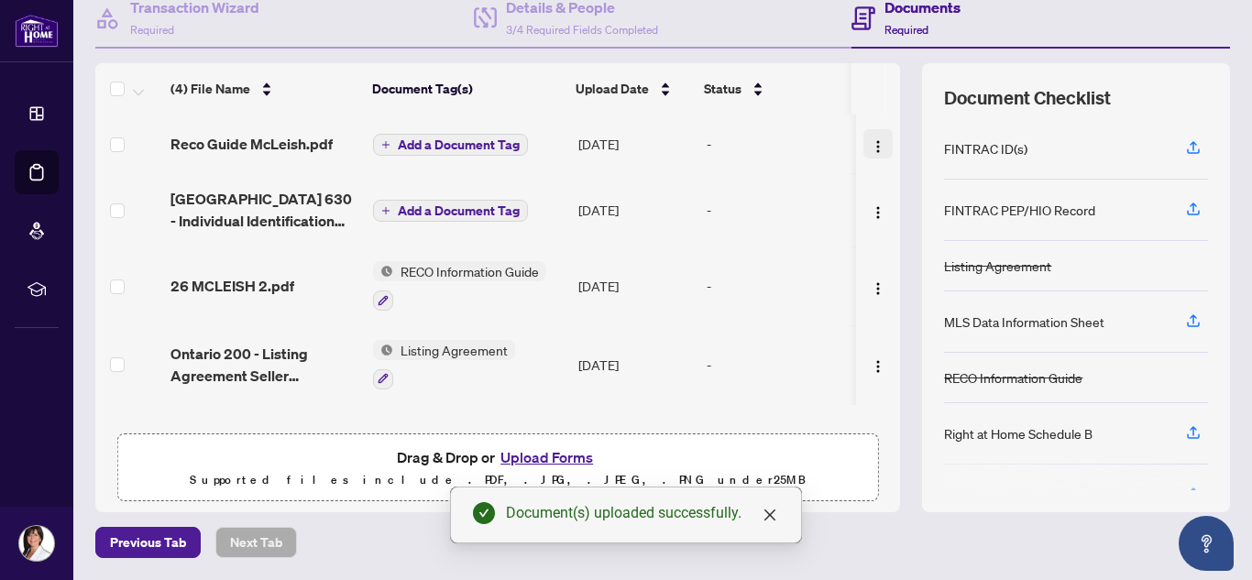
click at [871, 141] on img "button" at bounding box center [878, 146] width 15 height 15
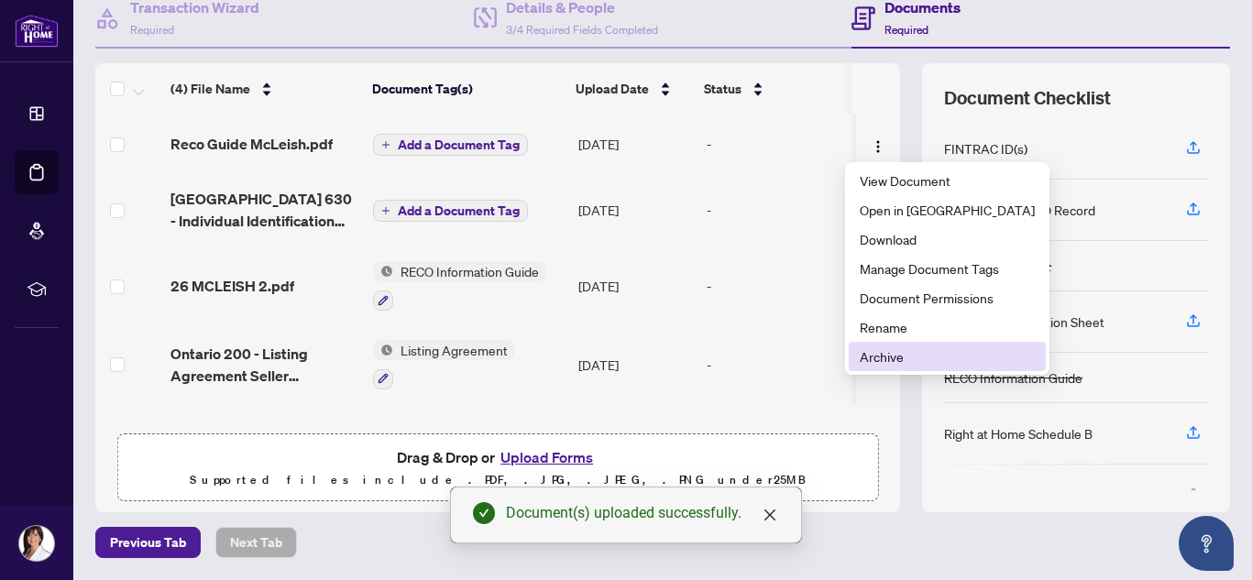
click at [885, 353] on span "Archive" at bounding box center [947, 357] width 175 height 20
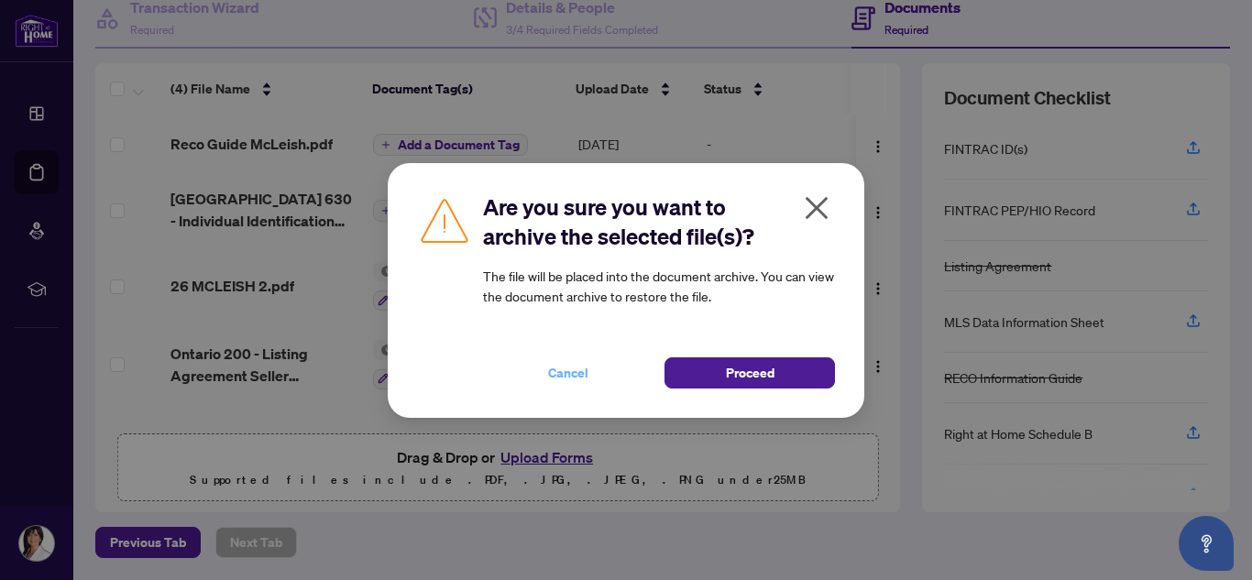
click at [568, 379] on span "Cancel" at bounding box center [568, 372] width 40 height 29
